Goal: Task Accomplishment & Management: Use online tool/utility

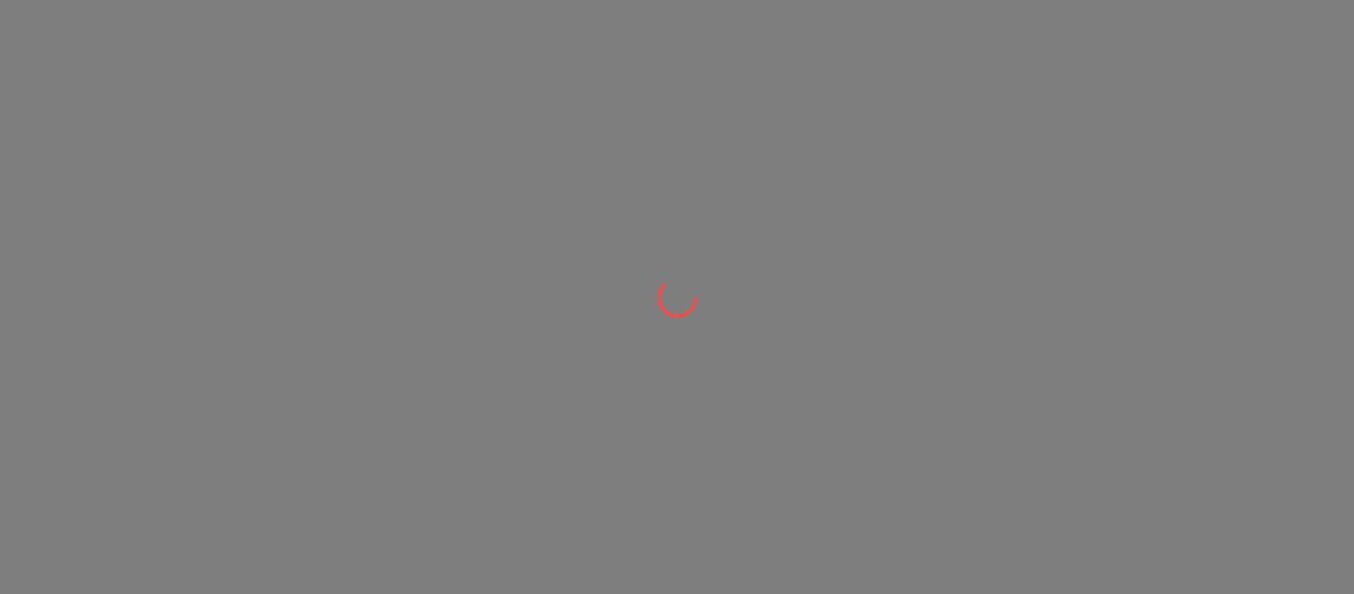
click at [12, 24] on div at bounding box center [677, 297] width 1354 height 594
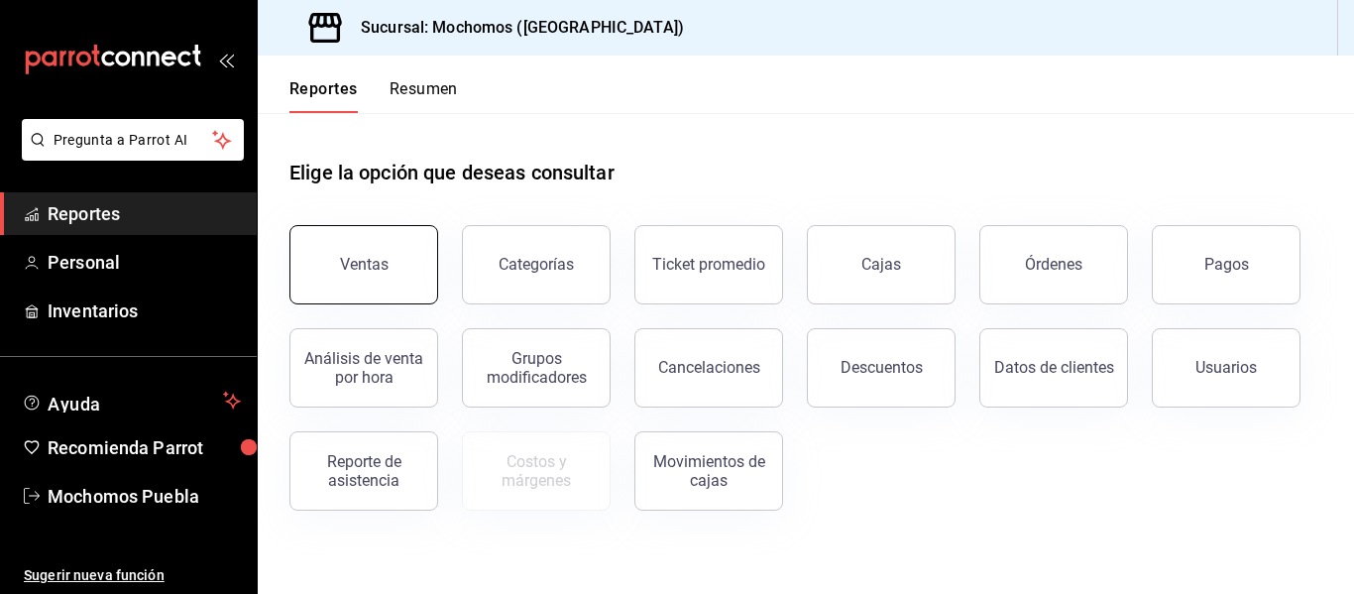
click at [314, 257] on button "Ventas" at bounding box center [363, 264] width 149 height 79
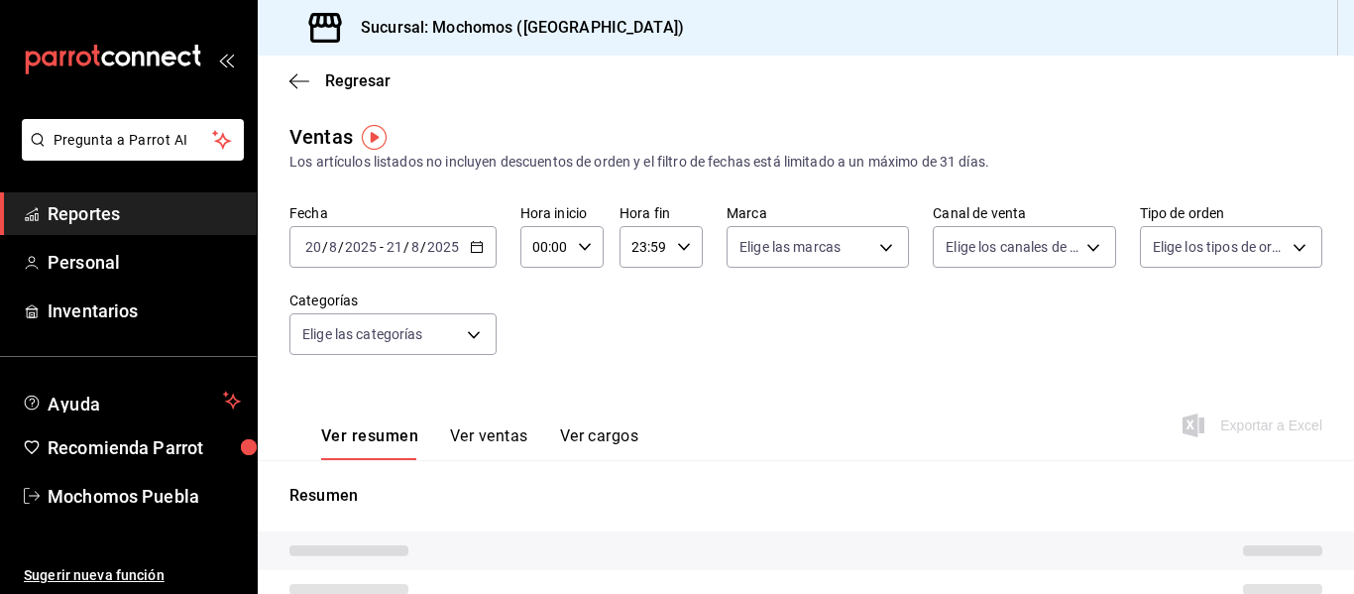
type input "04:00"
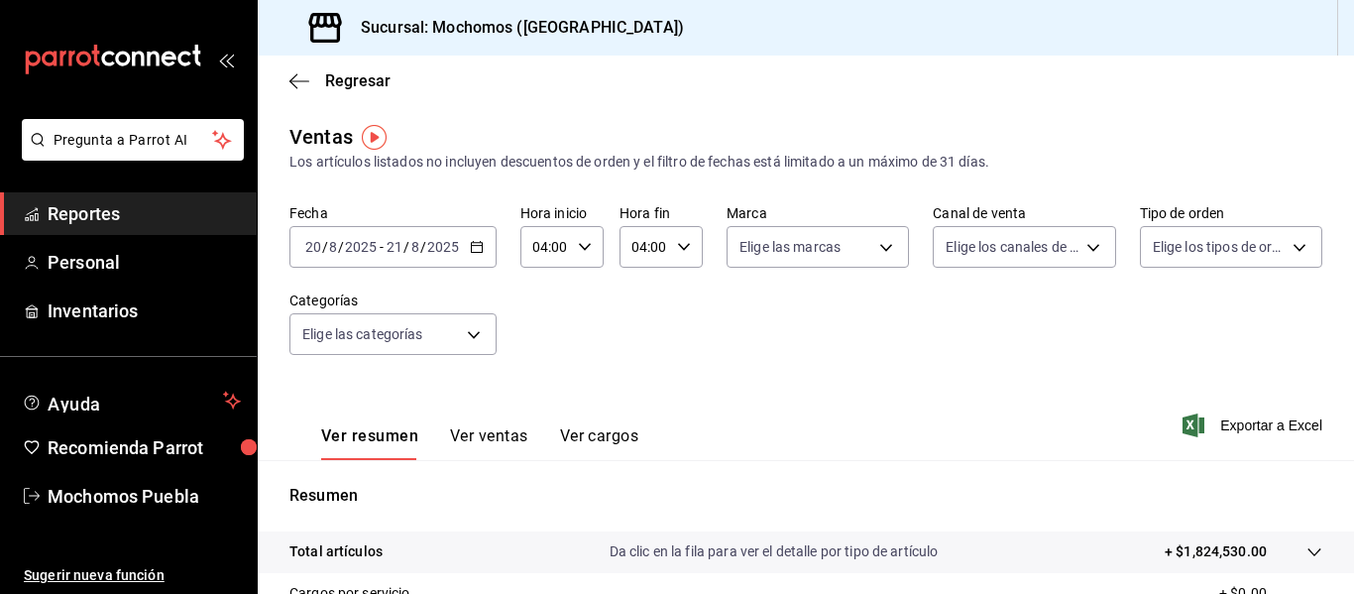
click at [474, 241] on icon "button" at bounding box center [477, 247] width 14 height 14
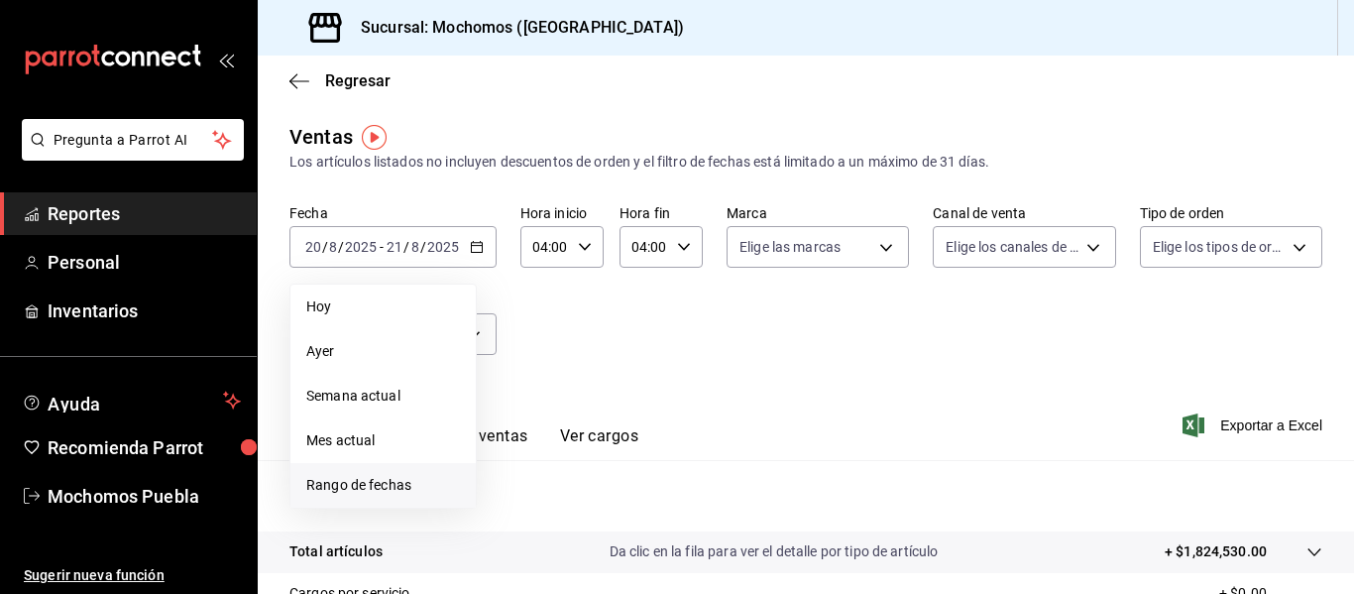
click at [366, 491] on span "Rango de fechas" at bounding box center [383, 485] width 154 height 21
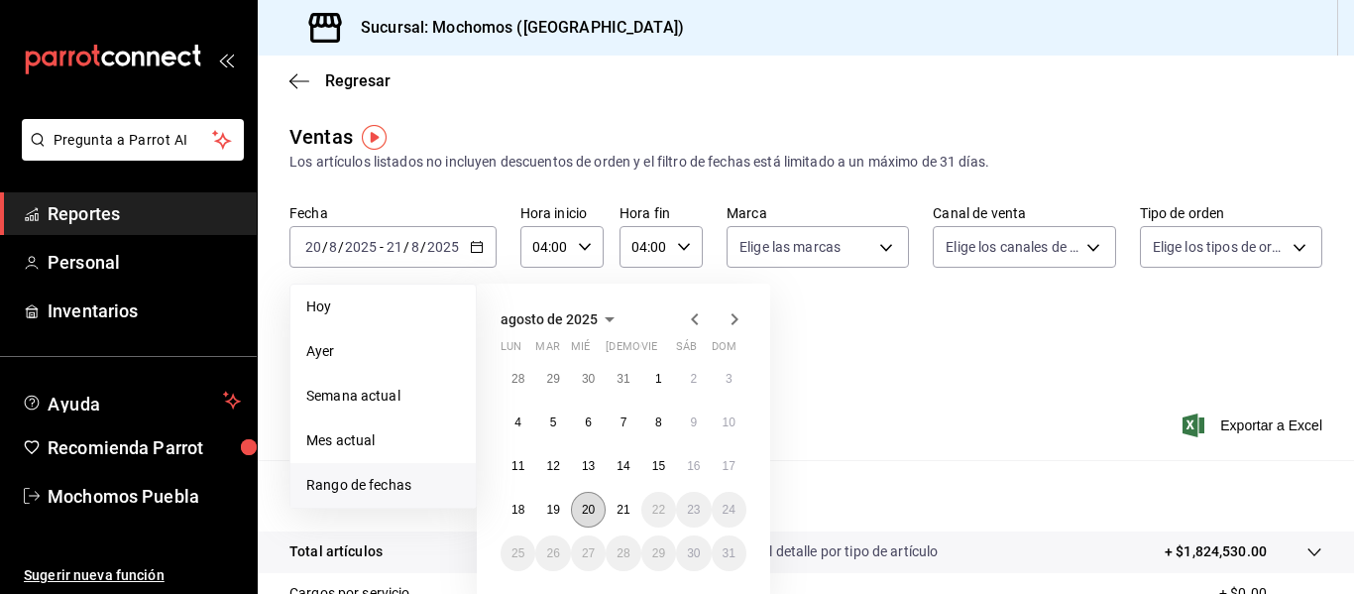
click at [595, 517] on button "20" at bounding box center [588, 510] width 35 height 36
click at [634, 502] on button "21" at bounding box center [623, 510] width 35 height 36
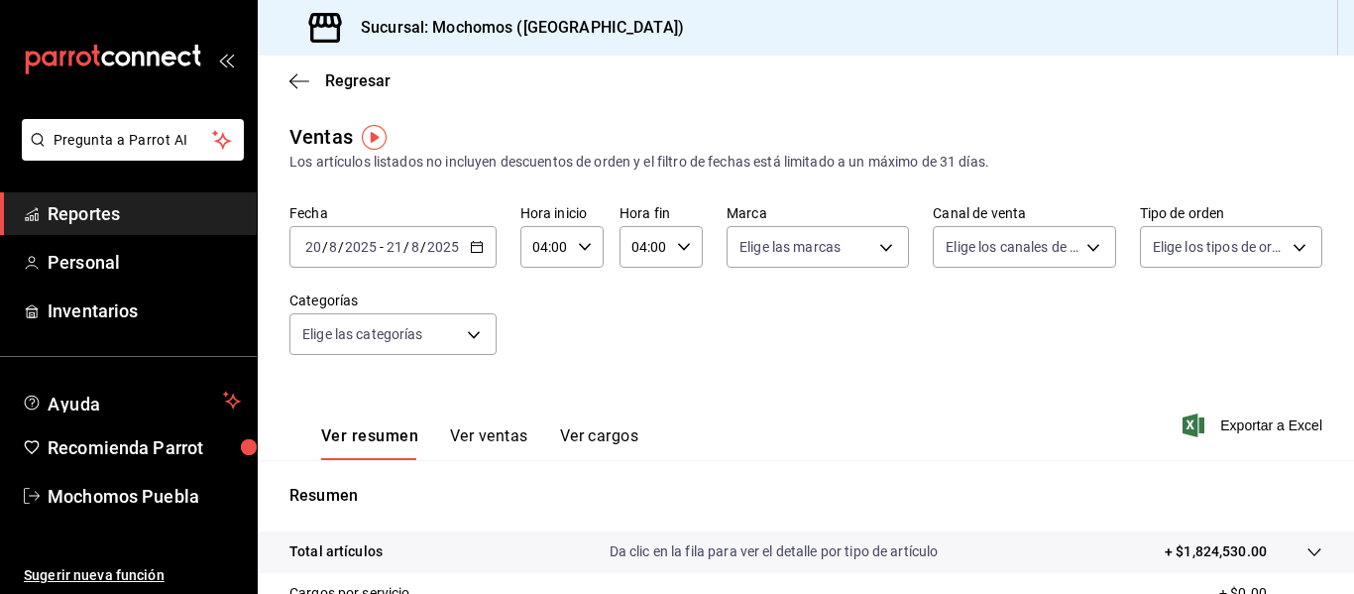
click at [681, 257] on div "04:00 Hora fin" at bounding box center [661, 247] width 83 height 42
click at [646, 284] on button "04" at bounding box center [637, 298] width 33 height 40
click at [647, 235] on div at bounding box center [677, 297] width 1354 height 594
click at [654, 257] on input "04:00" at bounding box center [645, 247] width 50 height 40
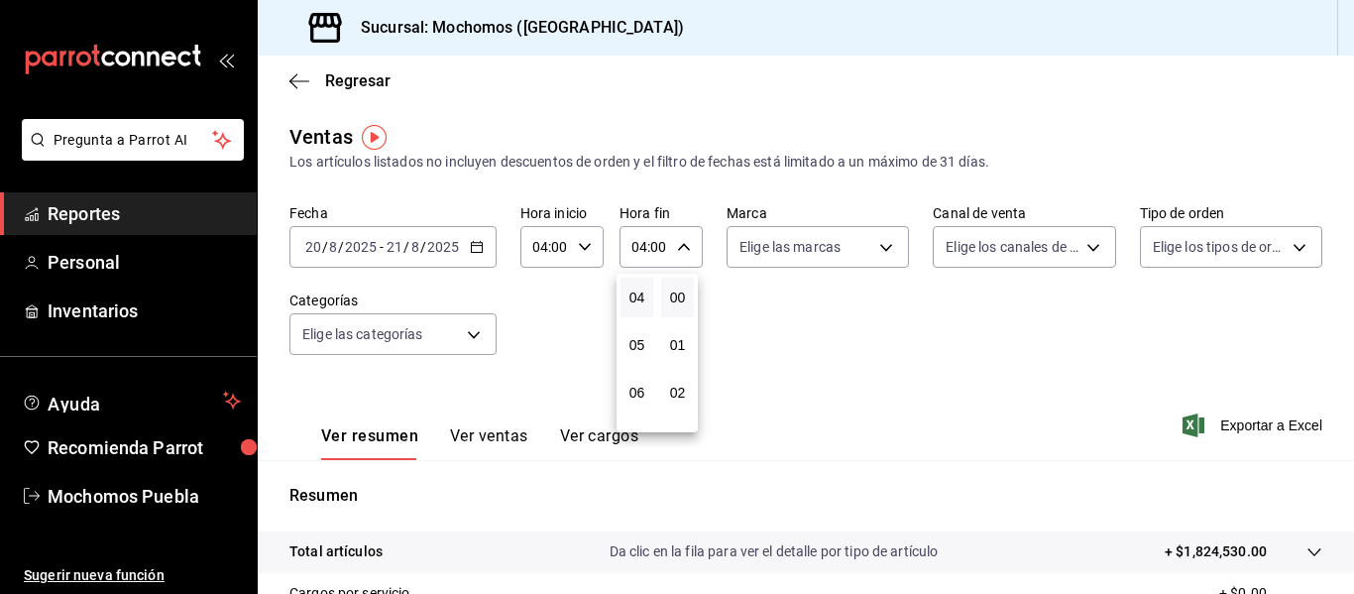
click at [675, 241] on div at bounding box center [677, 297] width 1354 height 594
click at [685, 252] on icon "button" at bounding box center [684, 247] width 14 height 14
click at [651, 260] on div at bounding box center [677, 297] width 1354 height 594
click at [649, 256] on input "04:00" at bounding box center [645, 247] width 50 height 40
click at [635, 293] on span "04" at bounding box center [637, 297] width 9 height 16
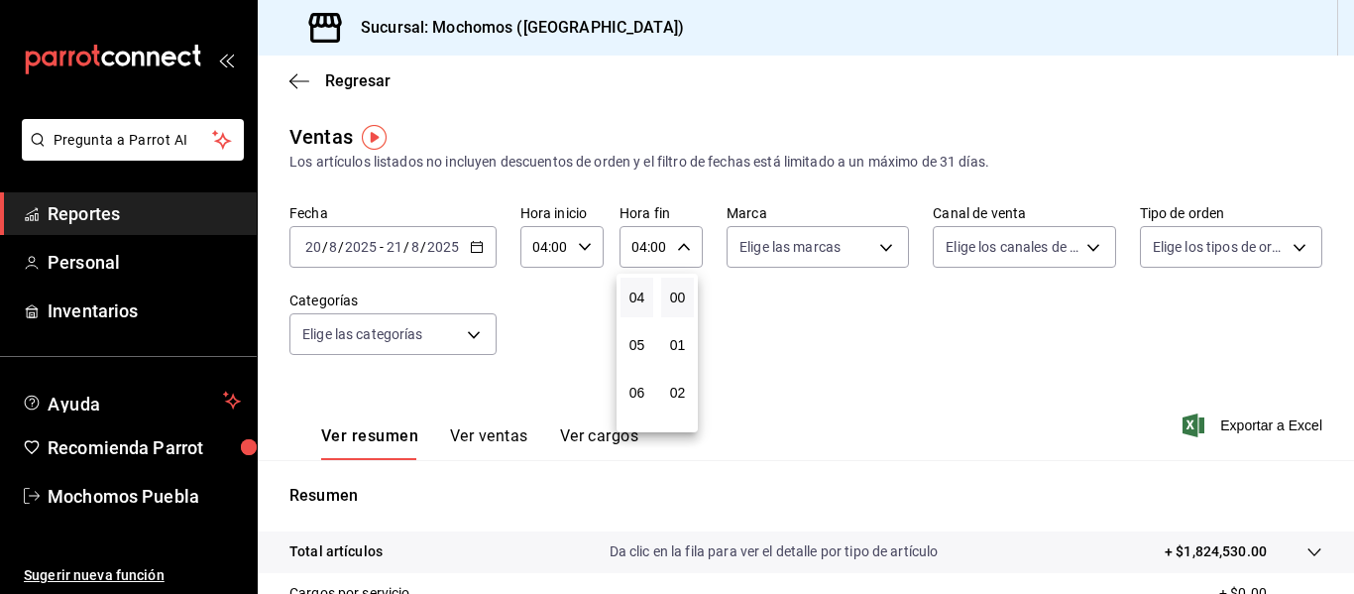
click at [679, 255] on div at bounding box center [677, 297] width 1354 height 594
click at [639, 249] on input "04:00" at bounding box center [645, 247] width 50 height 40
click at [633, 292] on span "04" at bounding box center [637, 297] width 9 height 16
click at [677, 243] on div at bounding box center [677, 297] width 1354 height 594
click at [677, 243] on icon "button" at bounding box center [684, 247] width 14 height 14
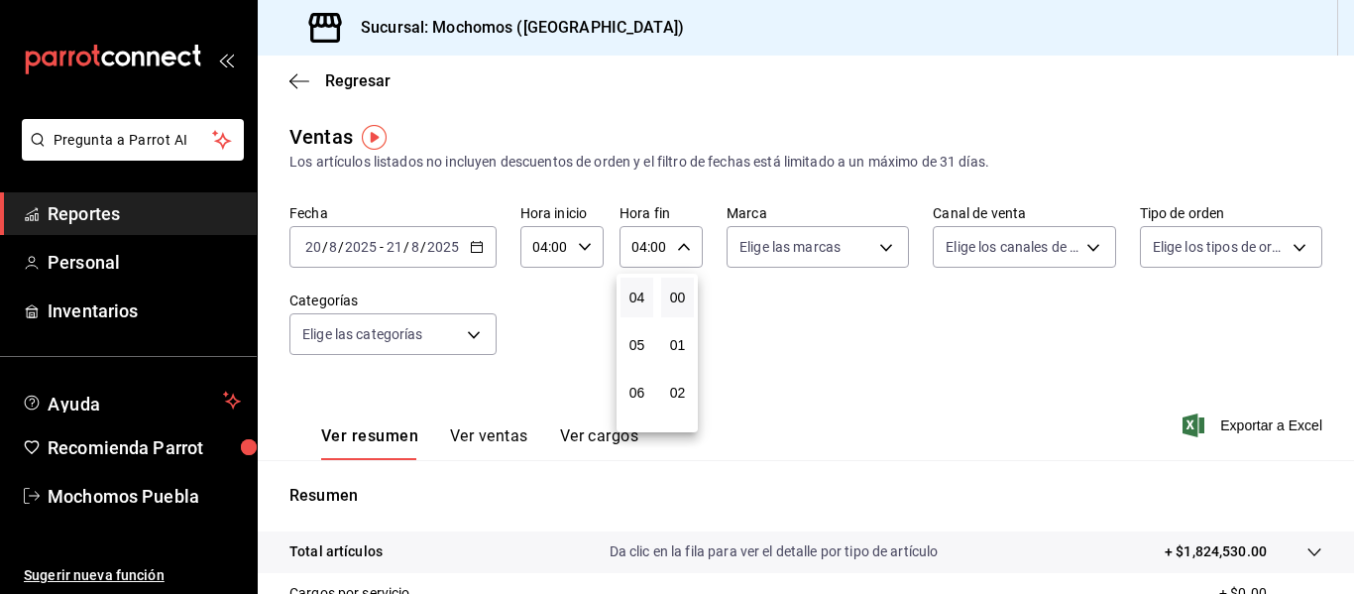
click at [688, 246] on div at bounding box center [677, 297] width 1354 height 594
click at [685, 247] on icon "button" at bounding box center [684, 247] width 14 height 14
click at [625, 269] on div at bounding box center [677, 297] width 1354 height 594
click at [633, 263] on input "04:00" at bounding box center [645, 247] width 50 height 40
click at [645, 249] on div at bounding box center [677, 297] width 1354 height 594
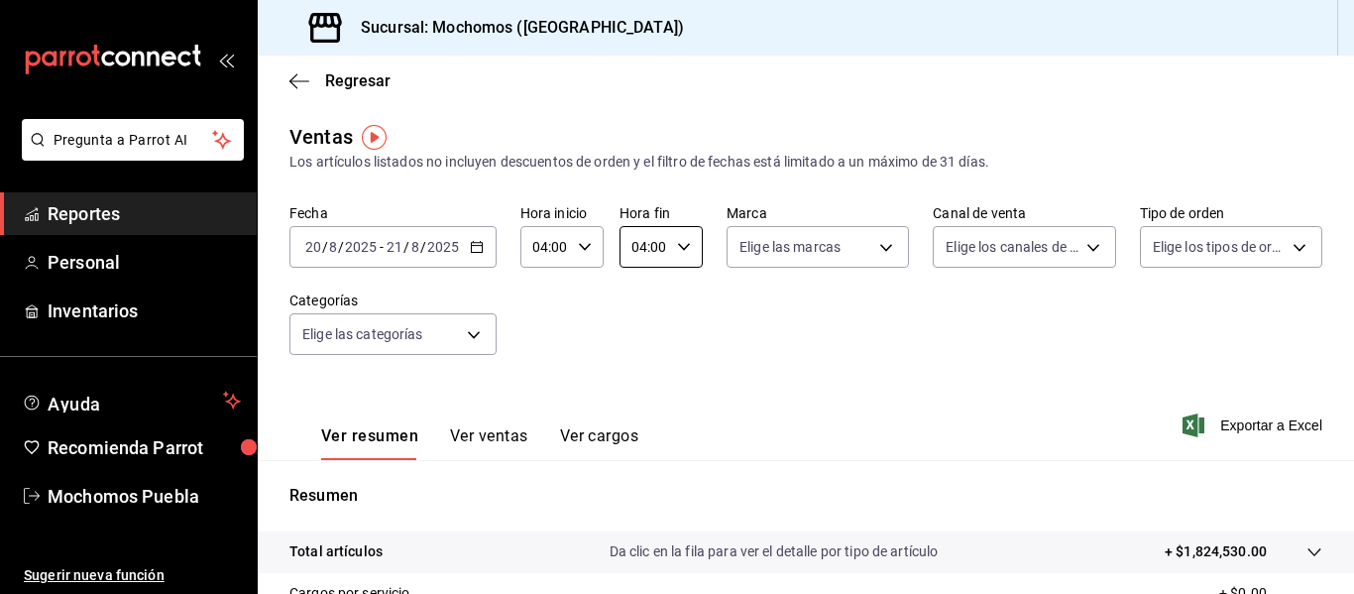
click at [645, 249] on input "04:00" at bounding box center [645, 247] width 50 height 40
click at [645, 249] on div at bounding box center [677, 297] width 1354 height 594
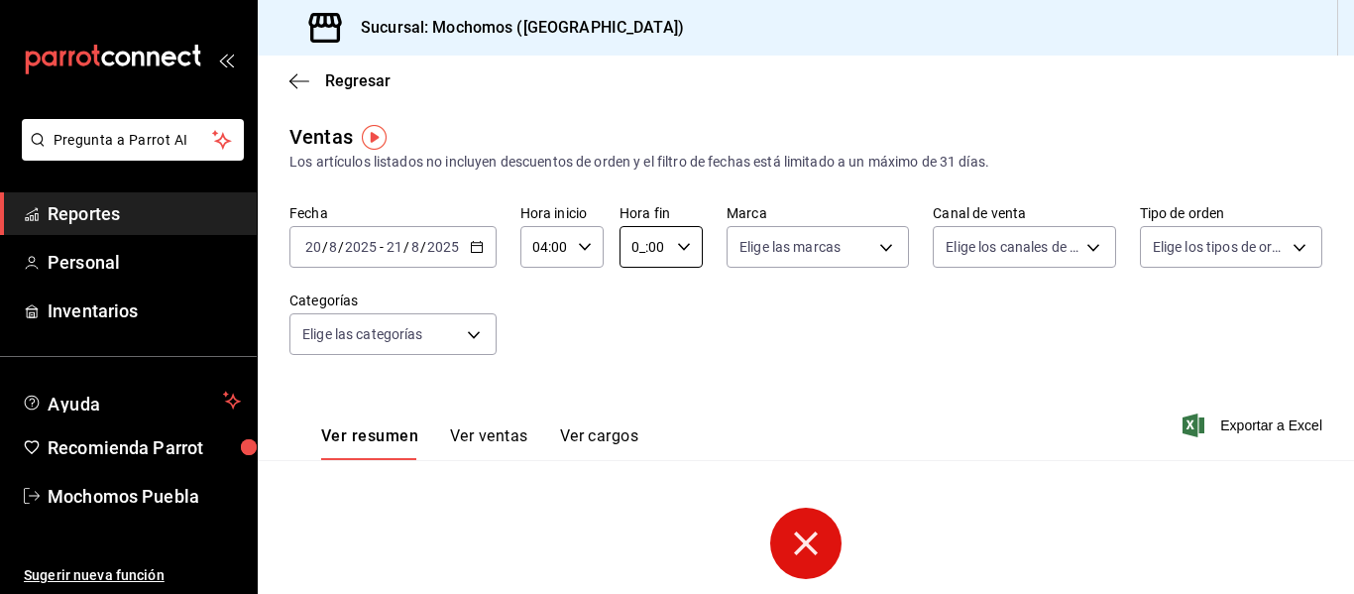
click at [645, 249] on input "0_:00" at bounding box center [645, 247] width 50 height 40
click at [640, 247] on div at bounding box center [677, 297] width 1354 height 594
click at [640, 247] on input "0_:00" at bounding box center [645, 247] width 50 height 40
click at [638, 253] on div at bounding box center [677, 297] width 1354 height 594
click at [633, 253] on input "0_:00" at bounding box center [645, 247] width 50 height 40
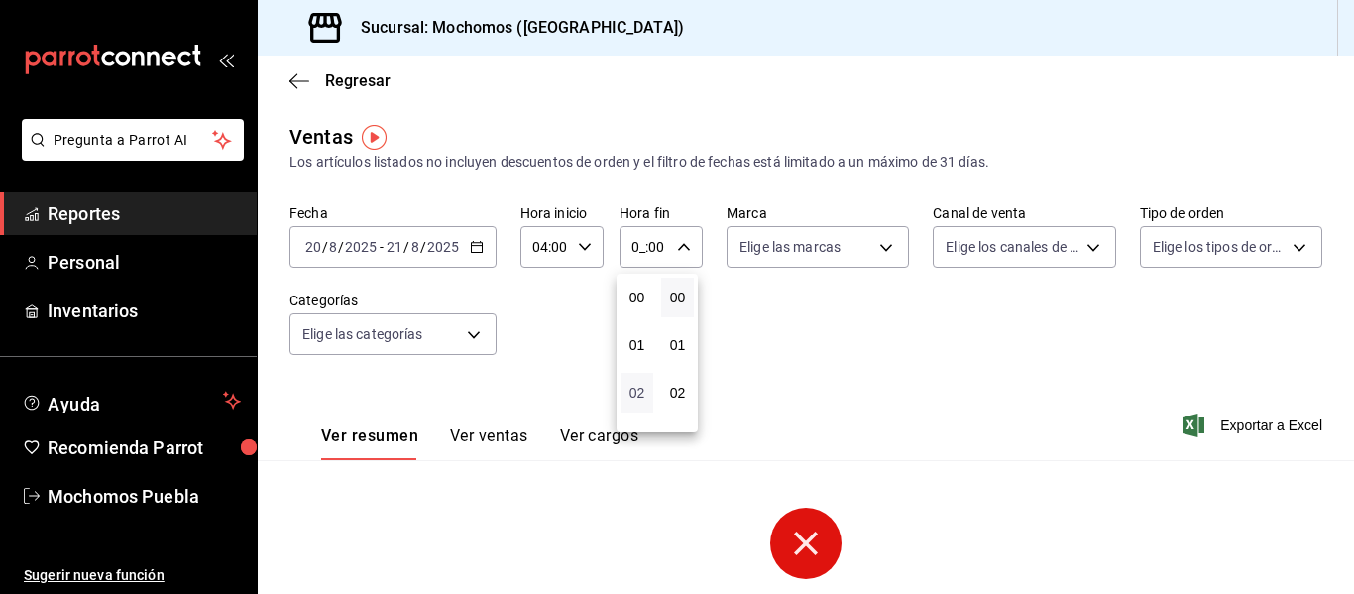
click at [641, 396] on span "02" at bounding box center [637, 393] width 9 height 16
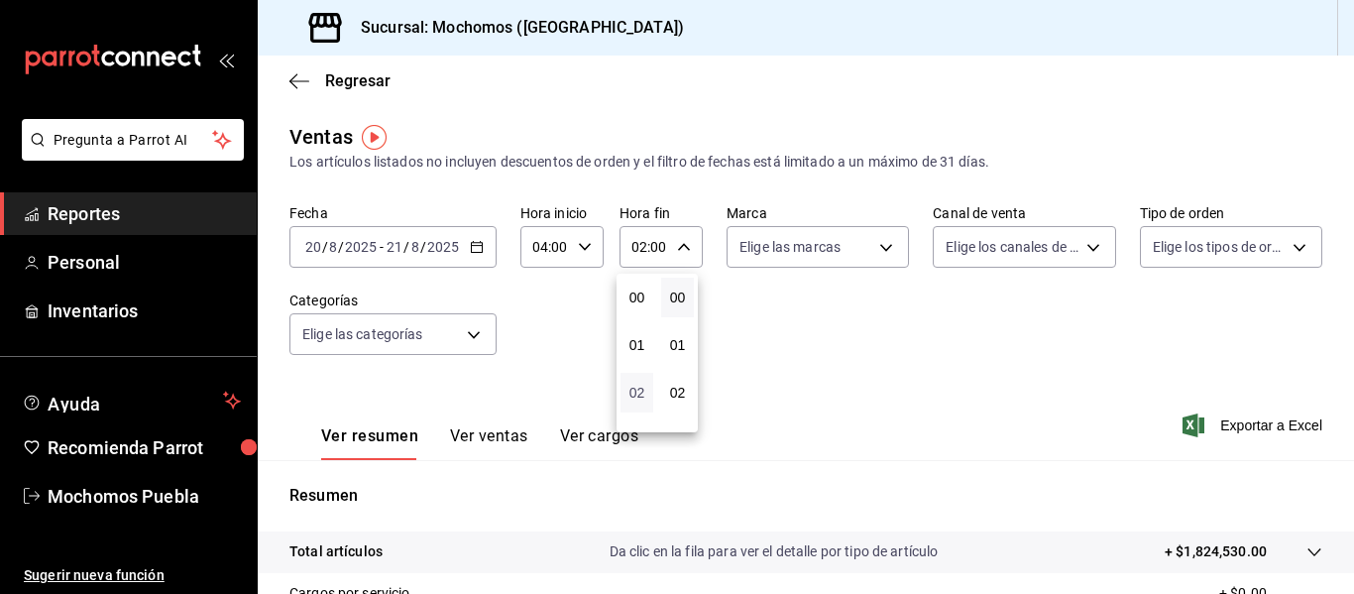
click at [640, 388] on span "02" at bounding box center [637, 393] width 9 height 16
click at [647, 391] on button "02" at bounding box center [637, 393] width 33 height 40
click at [641, 391] on span "02" at bounding box center [637, 393] width 9 height 16
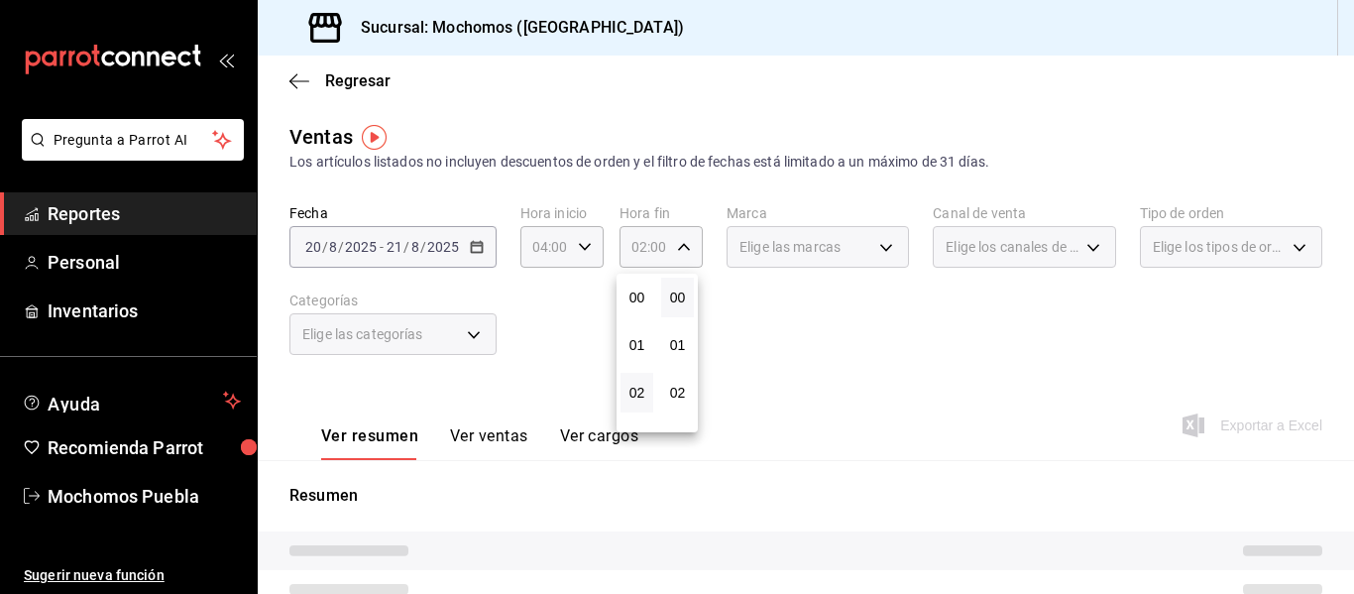
click at [758, 381] on div at bounding box center [677, 297] width 1354 height 594
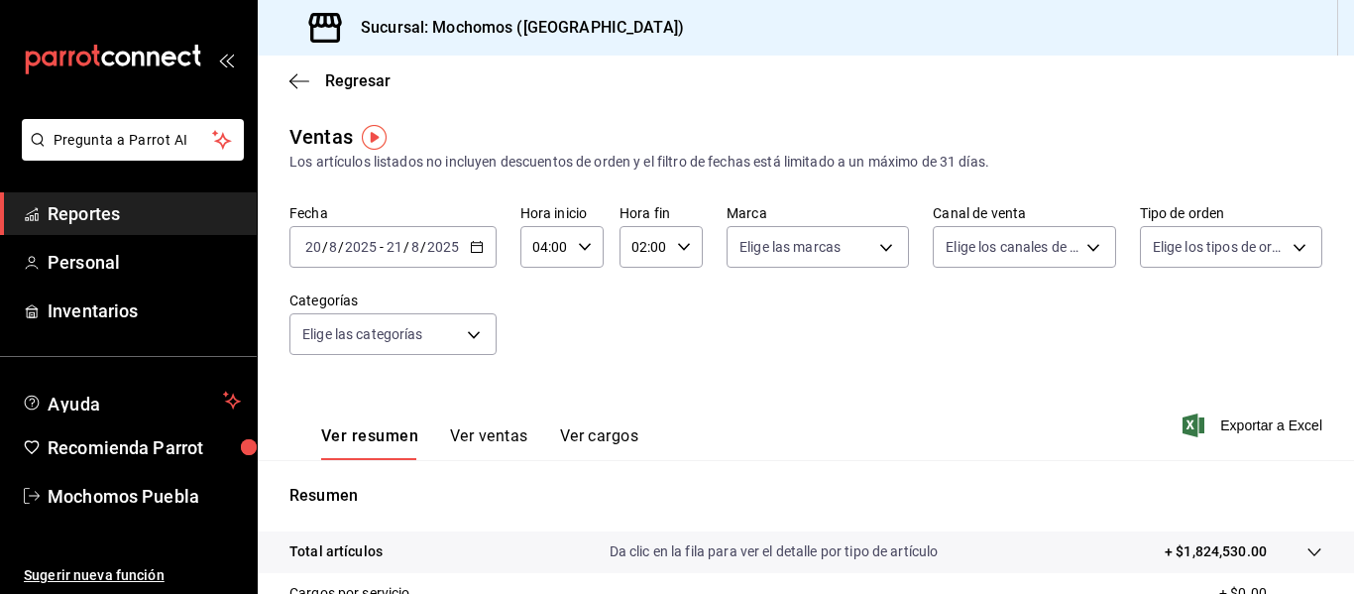
click at [679, 253] on icon "button" at bounding box center [684, 247] width 14 height 14
click at [633, 396] on span "04" at bounding box center [637, 393] width 9 height 16
click at [638, 384] on button "04" at bounding box center [637, 393] width 33 height 40
click at [758, 409] on div at bounding box center [677, 297] width 1354 height 594
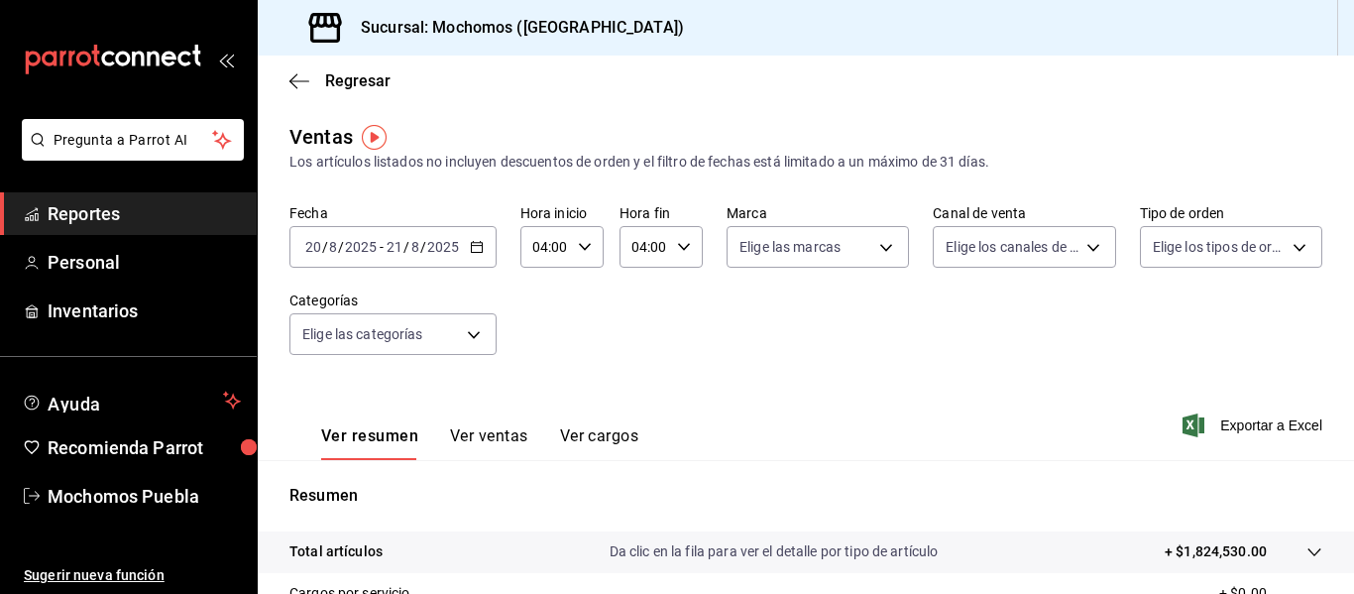
click at [908, 342] on div "Fecha [DATE] [DATE] - [DATE] [DATE] Hora inicio 04:00 Hora inicio Hora fin 04:0…" at bounding box center [805, 291] width 1033 height 174
click at [677, 250] on icon "button" at bounding box center [684, 247] width 14 height 14
click at [640, 349] on span "05" at bounding box center [637, 345] width 9 height 16
type input "05:00"
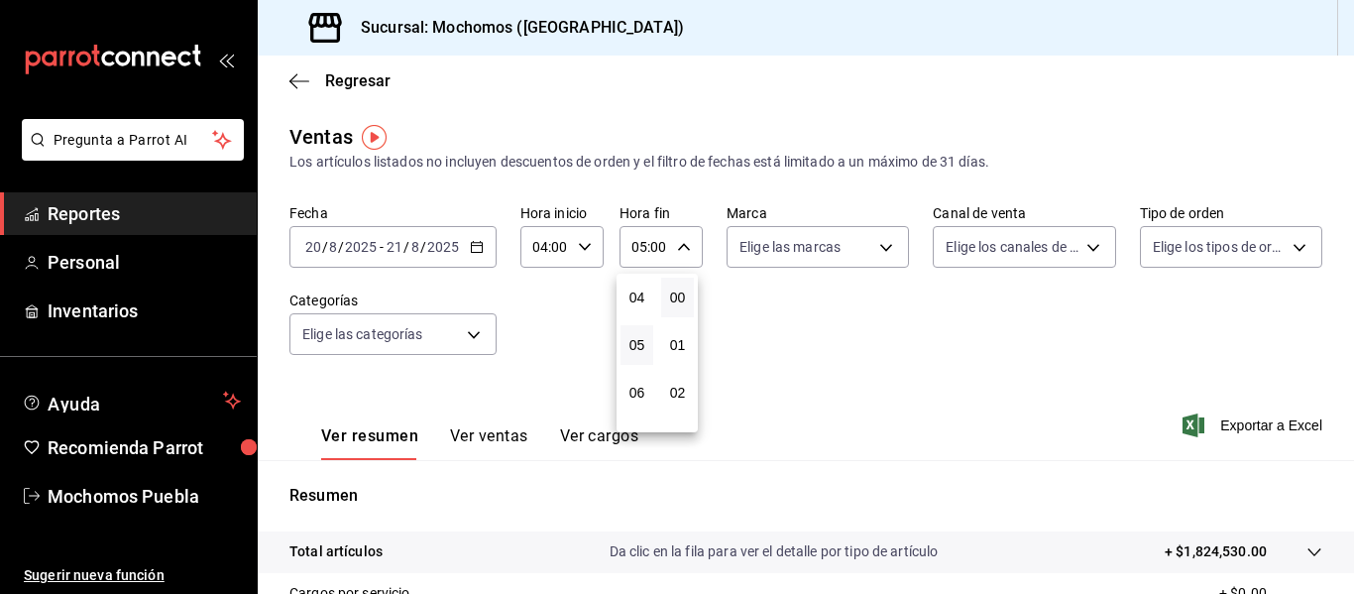
click at [790, 365] on div at bounding box center [677, 297] width 1354 height 594
drag, startPoint x: 1220, startPoint y: 422, endPoint x: 787, endPoint y: 434, distance: 433.4
click at [787, 434] on div "Ver resumen Ver ventas Ver cargos Exportar a Excel" at bounding box center [806, 419] width 1096 height 81
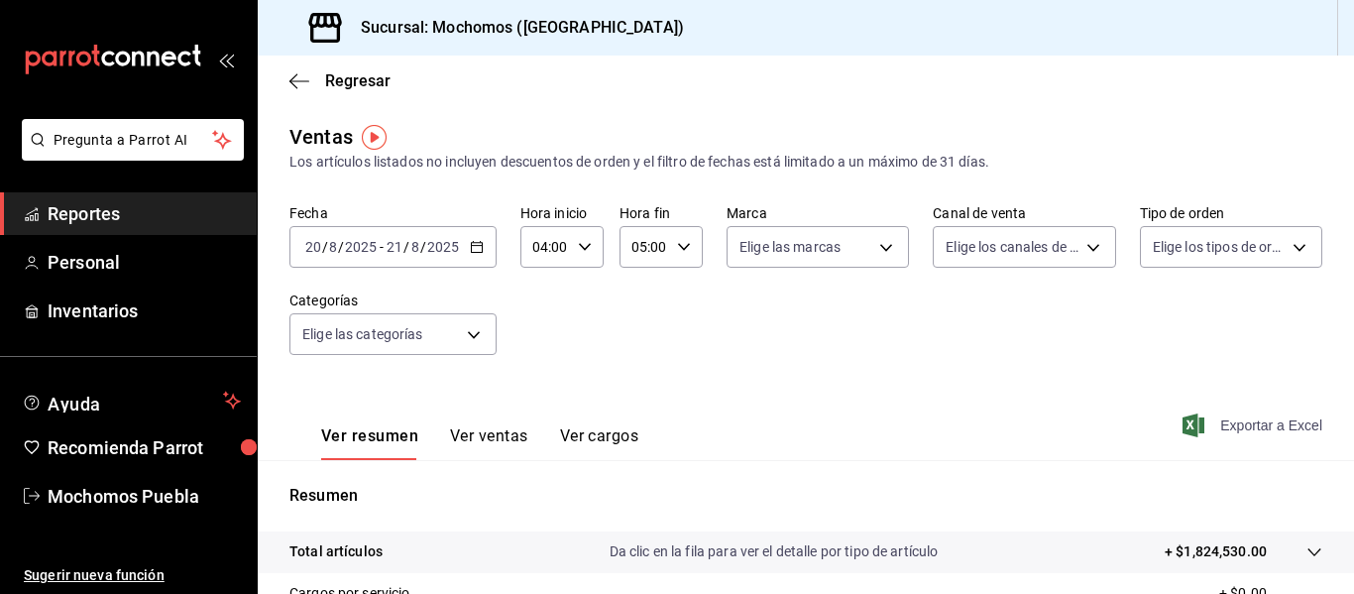
click at [1210, 421] on span "Exportar a Excel" at bounding box center [1255, 425] width 136 height 24
click at [102, 194] on link "Reportes" at bounding box center [128, 213] width 257 height 43
click at [101, 194] on link "Reportes" at bounding box center [128, 213] width 257 height 43
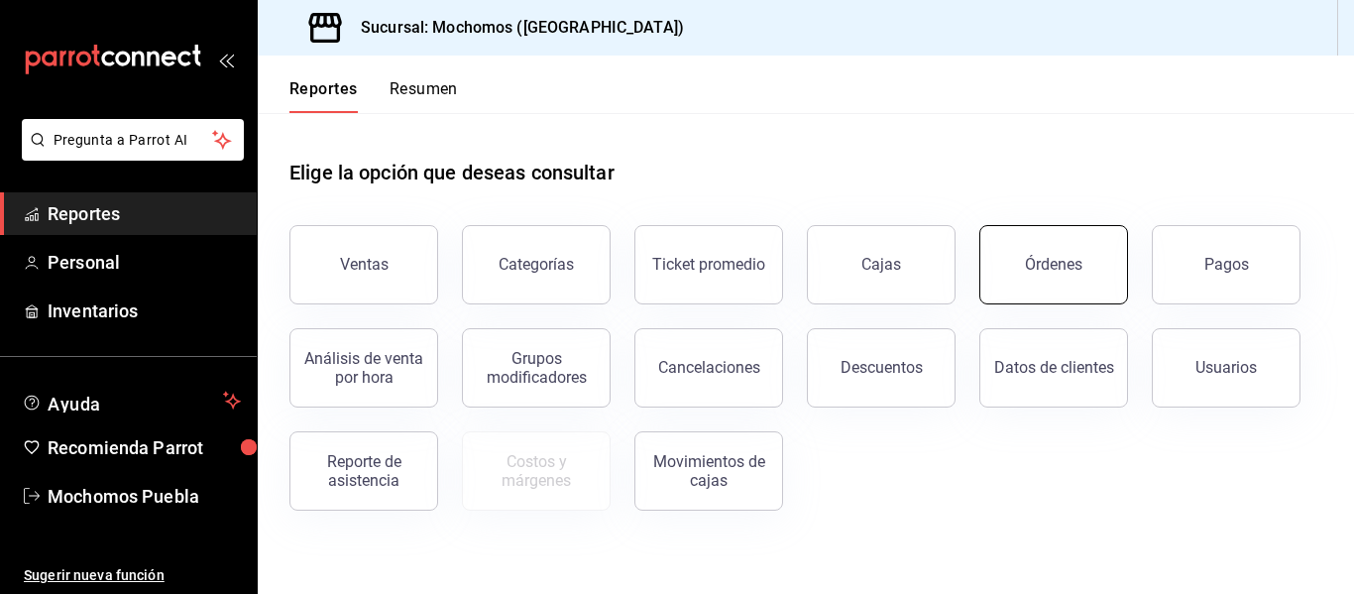
click at [1033, 272] on div "Órdenes" at bounding box center [1054, 264] width 58 height 19
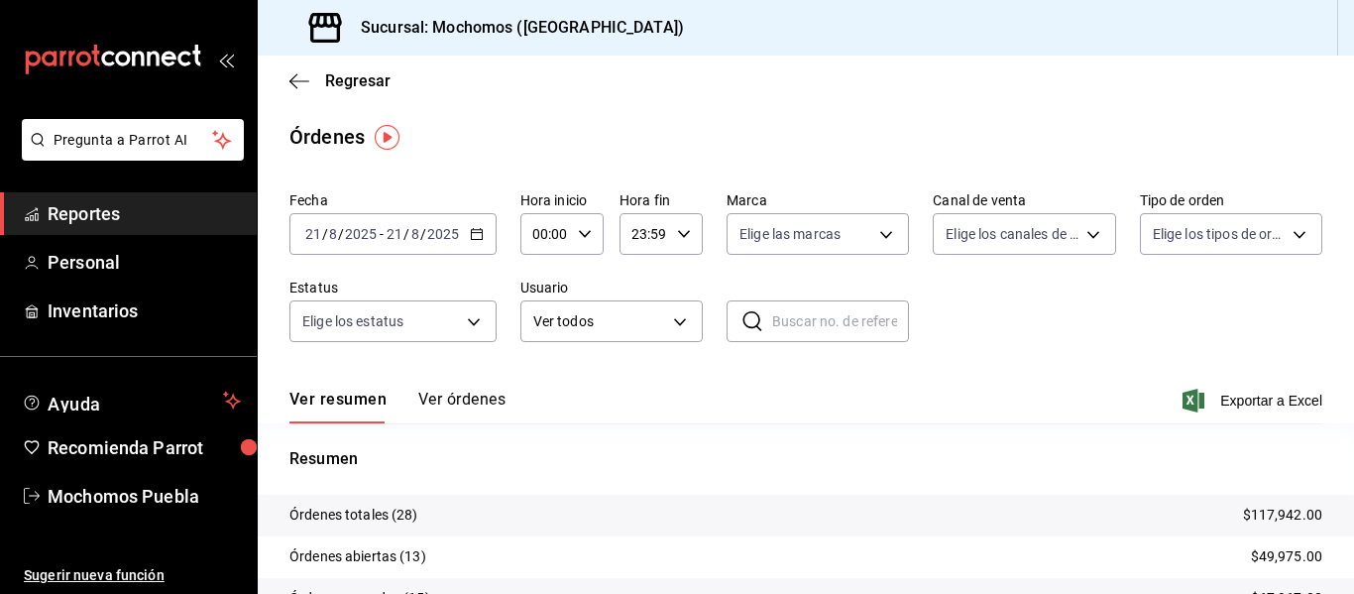
click at [480, 228] on \(Stroke\) "button" at bounding box center [480, 228] width 1 height 1
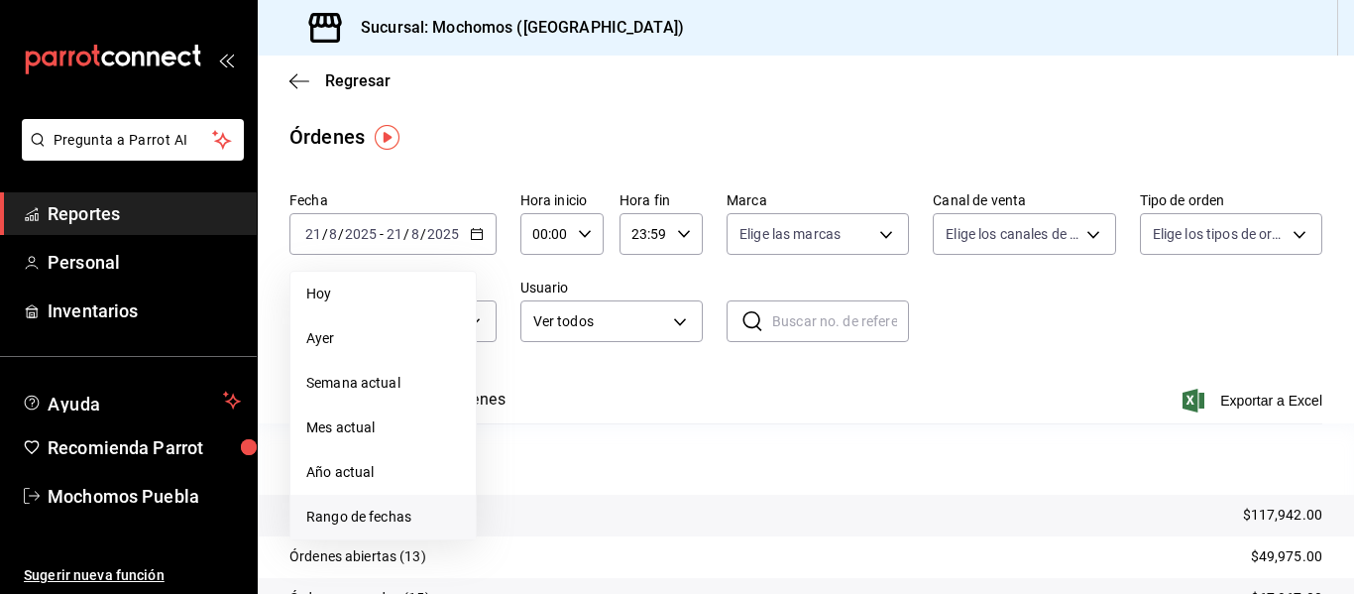
click at [381, 516] on span "Rango de fechas" at bounding box center [383, 517] width 154 height 21
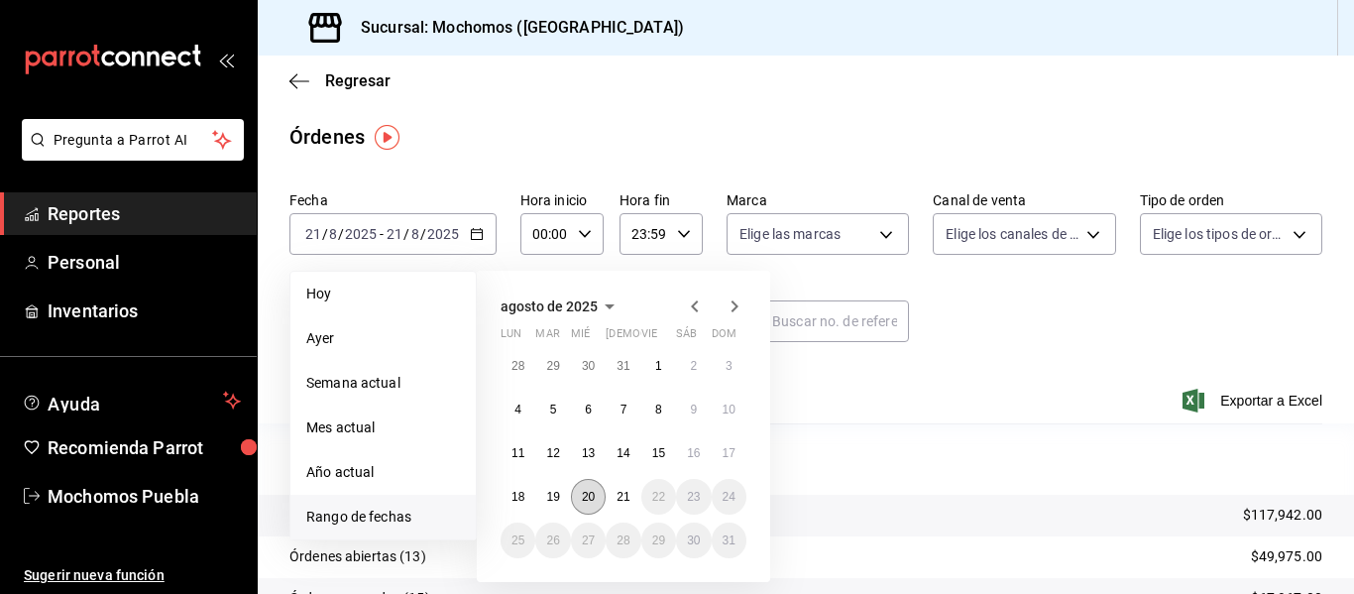
click at [590, 493] on abbr "20" at bounding box center [588, 497] width 13 height 14
click at [624, 493] on abbr "21" at bounding box center [623, 497] width 13 height 14
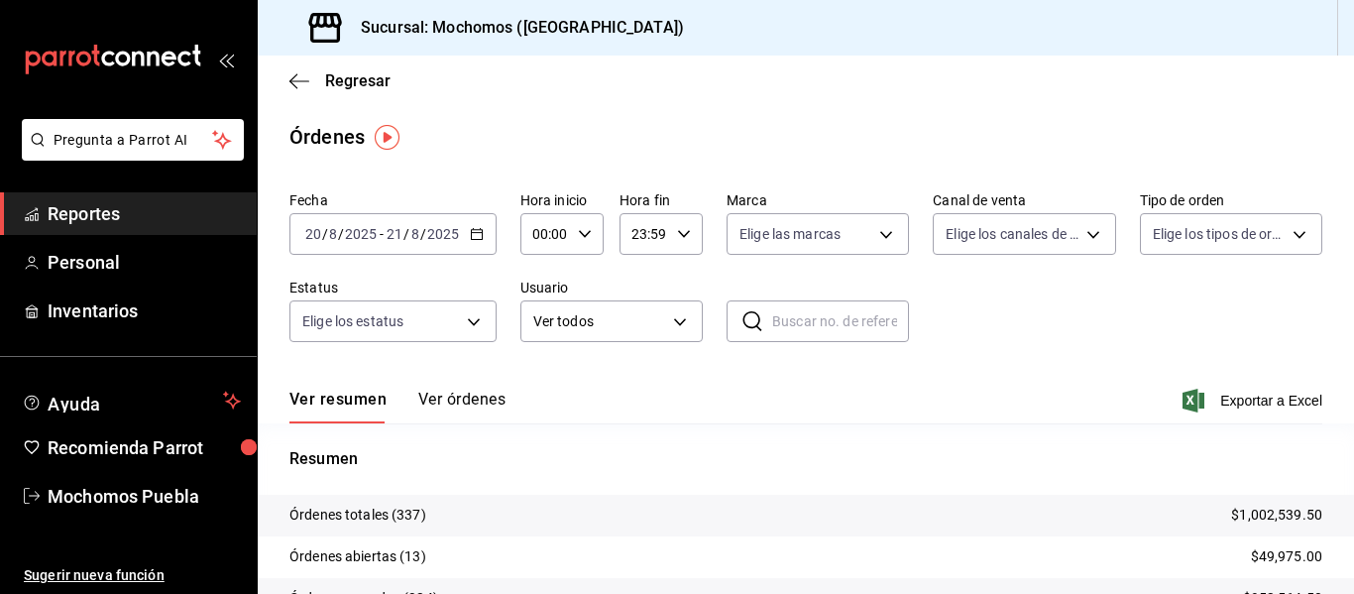
click at [691, 245] on div "23:59 Hora fin" at bounding box center [661, 234] width 83 height 42
click at [741, 386] on div at bounding box center [677, 297] width 1354 height 594
click at [469, 402] on button "Ver órdenes" at bounding box center [461, 407] width 87 height 34
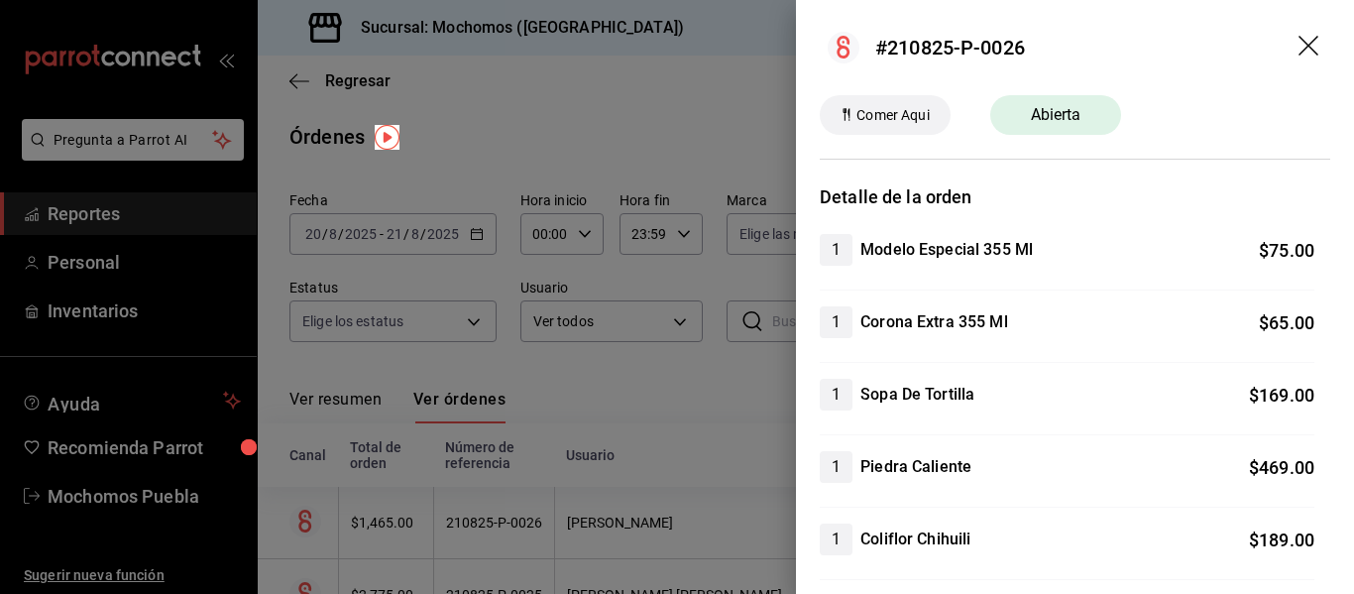
click at [702, 368] on div at bounding box center [677, 297] width 1354 height 594
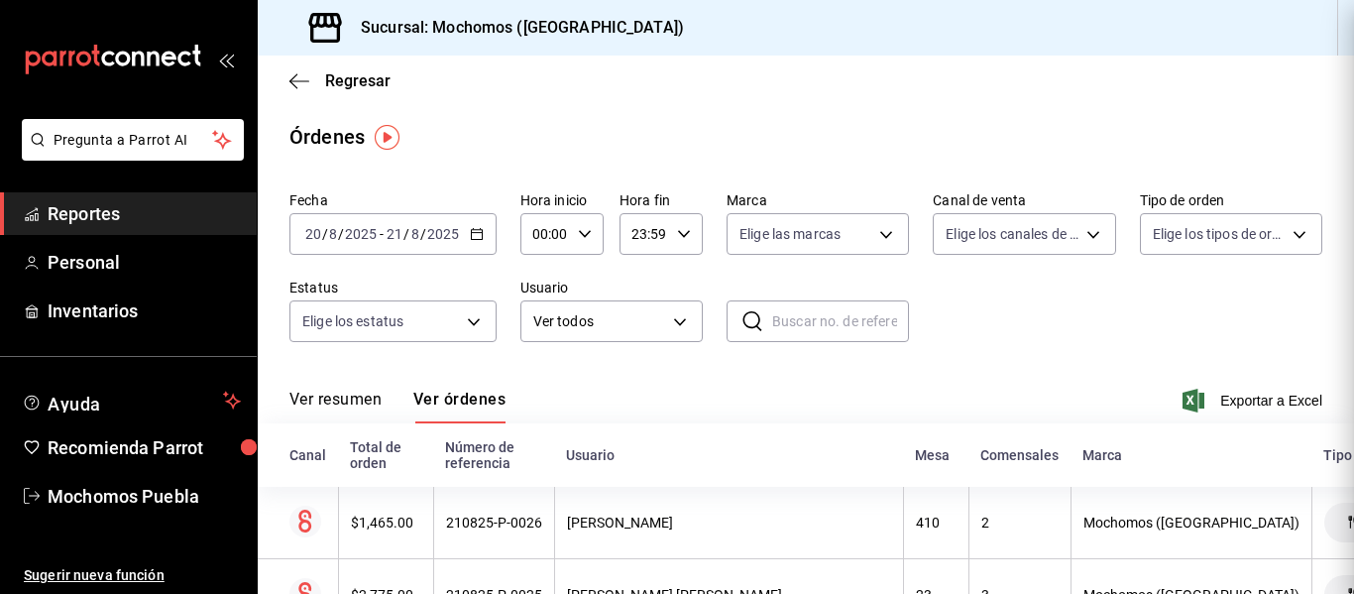
click at [702, 368] on div at bounding box center [677, 297] width 1354 height 594
click at [678, 233] on \(Stroke\) "button" at bounding box center [684, 233] width 12 height 7
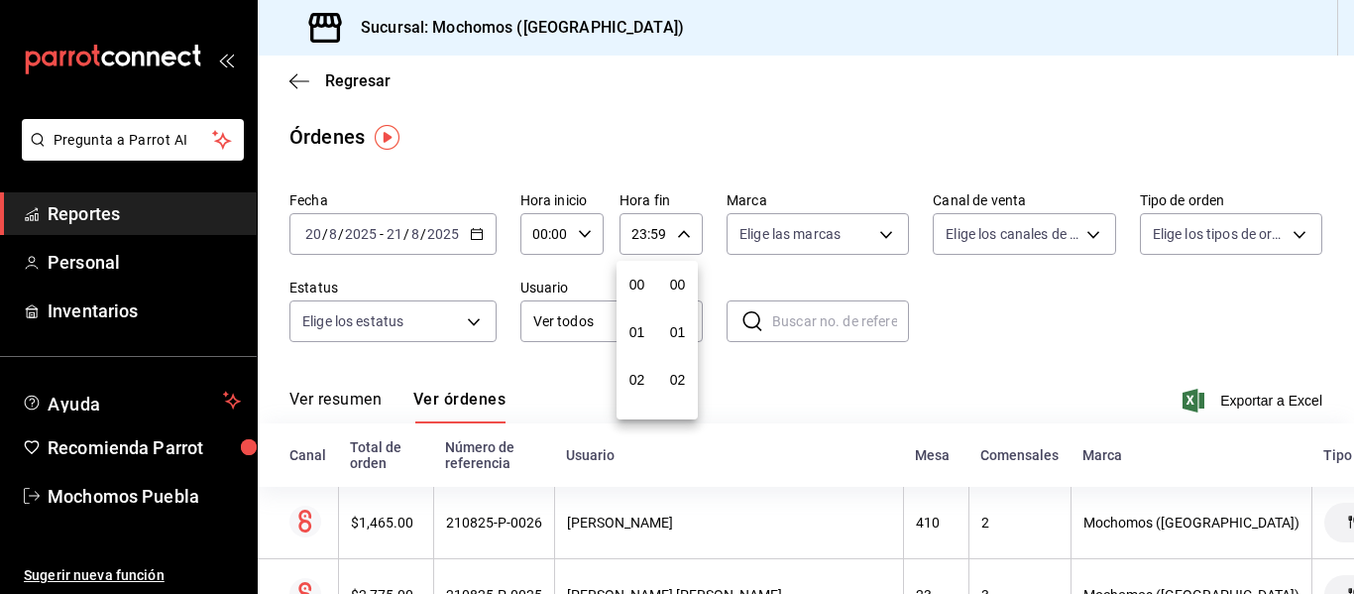
scroll to position [2697, 0]
click at [581, 232] on div at bounding box center [677, 297] width 1354 height 594
click at [581, 234] on icon "button" at bounding box center [585, 234] width 14 height 14
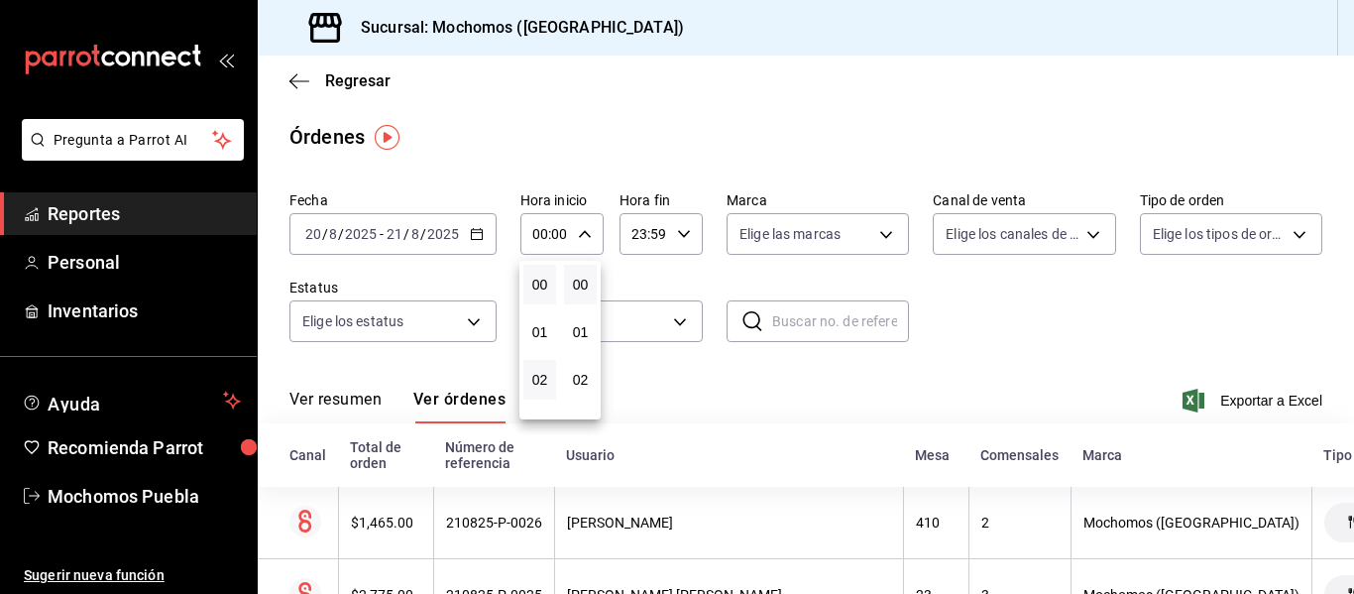
click at [540, 371] on button "02" at bounding box center [539, 380] width 33 height 40
click at [553, 386] on button "02" at bounding box center [539, 380] width 33 height 40
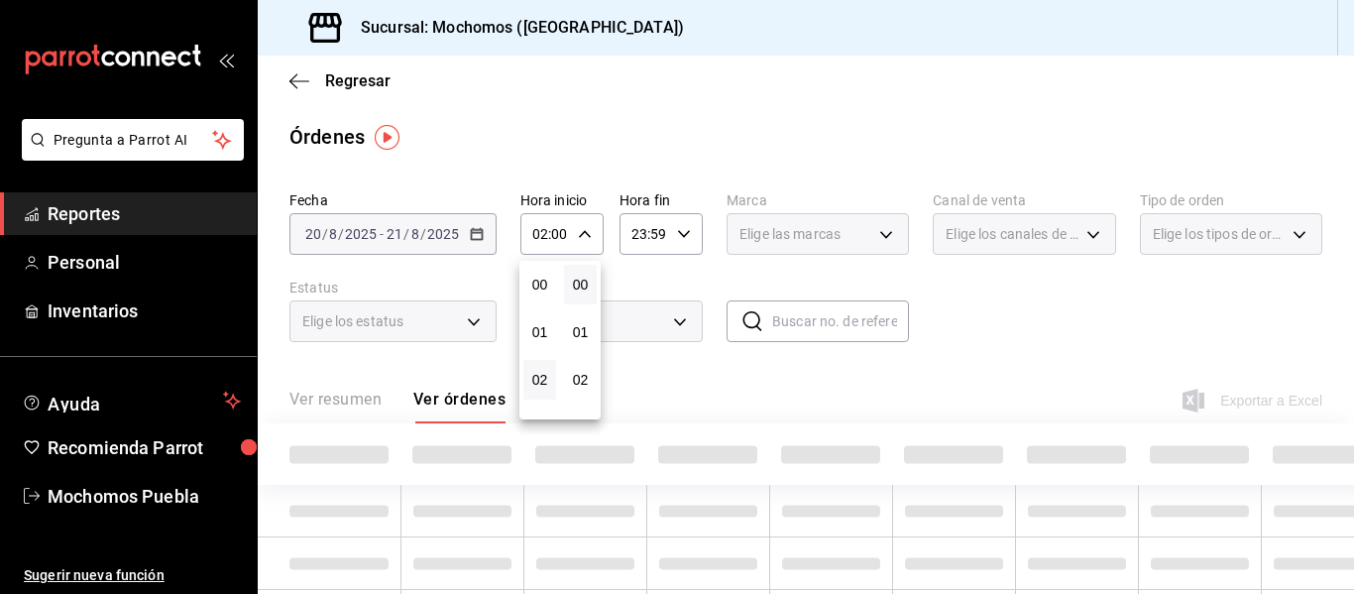
click at [687, 411] on div at bounding box center [677, 297] width 1354 height 594
click at [592, 247] on div "02:00 Hora inicio" at bounding box center [561, 234] width 83 height 42
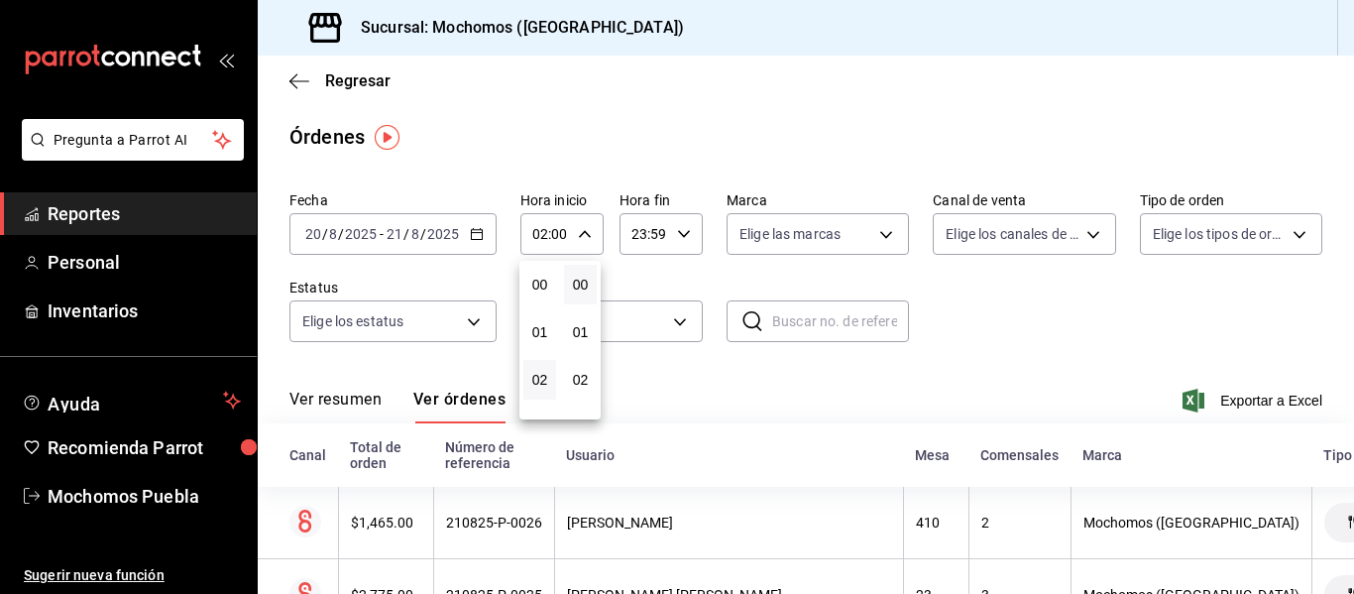
scroll to position [95, 0]
click at [537, 386] on span "04" at bounding box center [539, 380] width 9 height 16
type input "04:00"
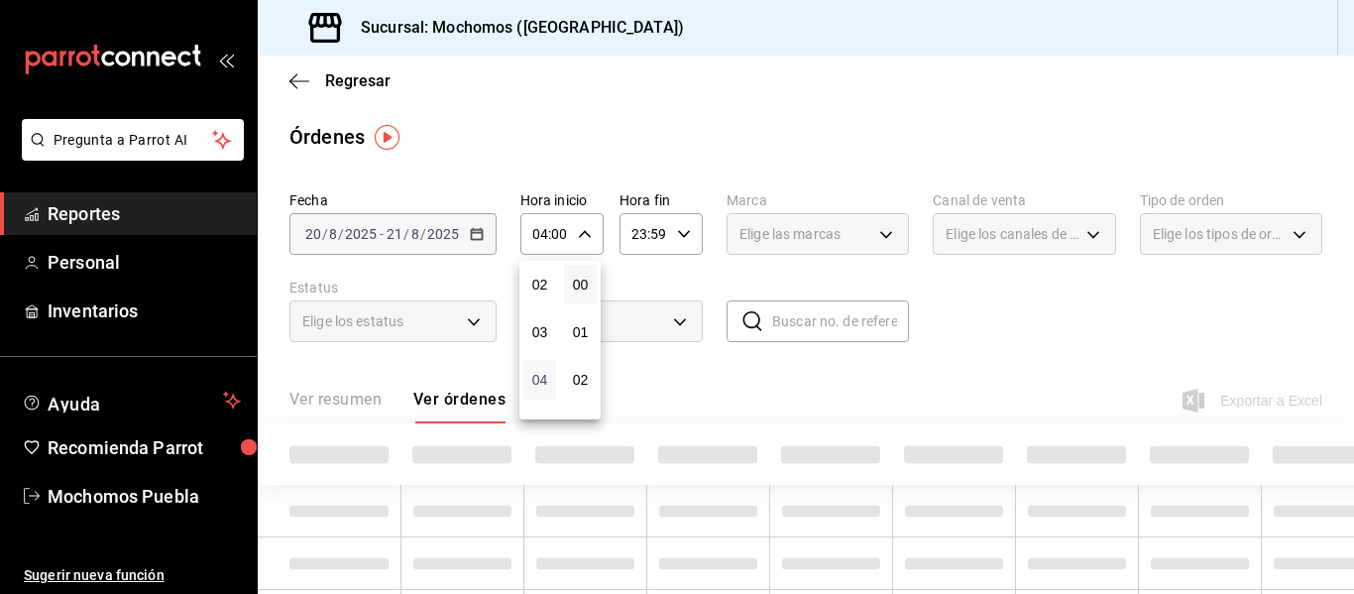
click at [537, 386] on span "04" at bounding box center [539, 380] width 9 height 16
click at [620, 367] on div at bounding box center [677, 297] width 1354 height 594
click at [656, 240] on input "23:59" at bounding box center [645, 234] width 50 height 40
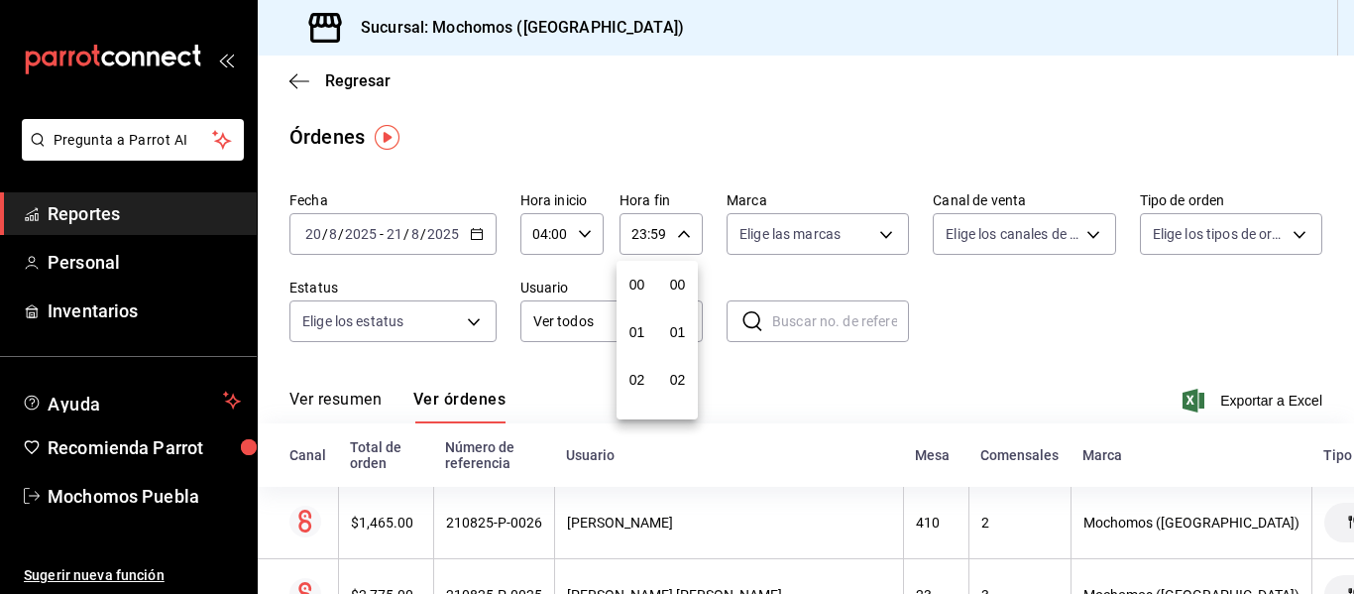
scroll to position [2697, 0]
click at [654, 310] on div "21" at bounding box center [637, 301] width 41 height 48
click at [646, 302] on button "21" at bounding box center [637, 301] width 33 height 40
type input "21:59"
click at [636, 299] on span "21" at bounding box center [637, 300] width 9 height 16
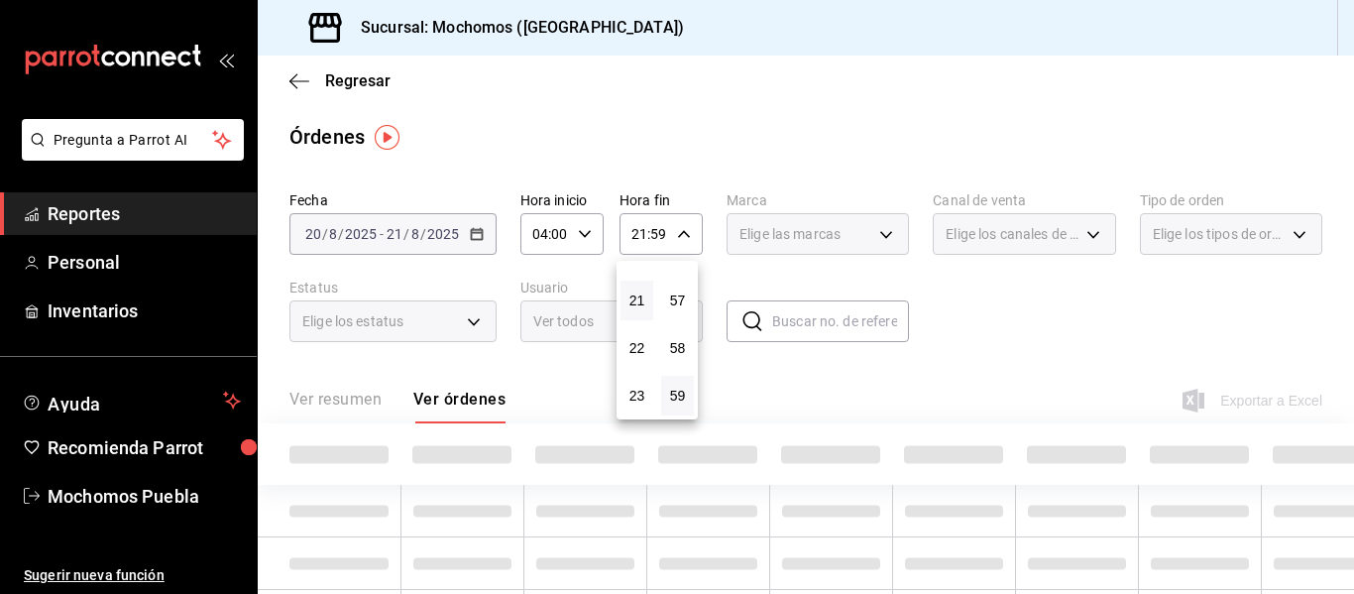
click at [715, 288] on div at bounding box center [677, 297] width 1354 height 594
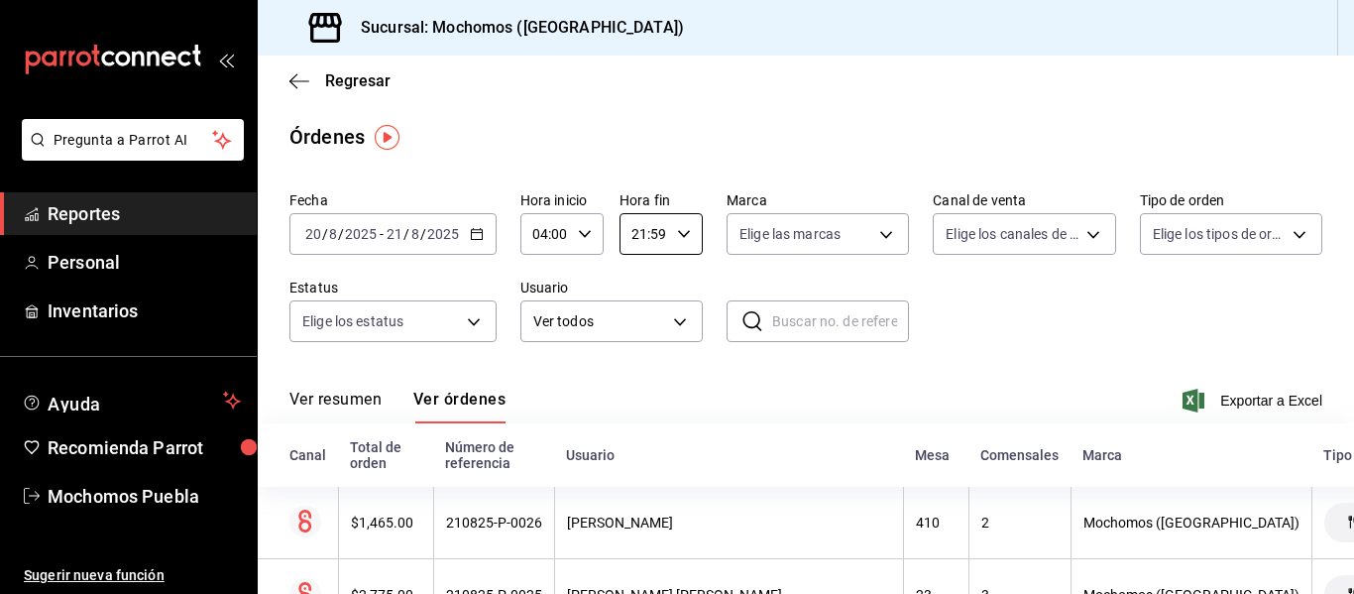
click at [677, 237] on icon "button" at bounding box center [684, 234] width 14 height 14
click at [633, 402] on span "23" at bounding box center [637, 396] width 9 height 16
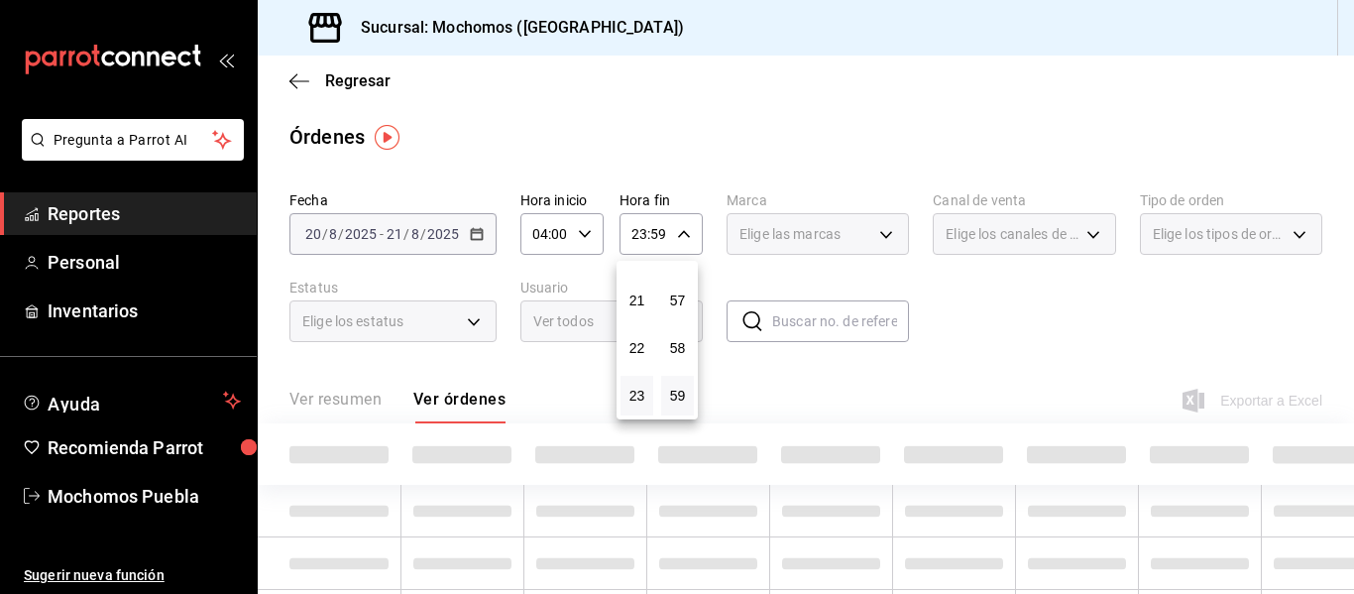
click at [730, 277] on div at bounding box center [677, 297] width 1354 height 594
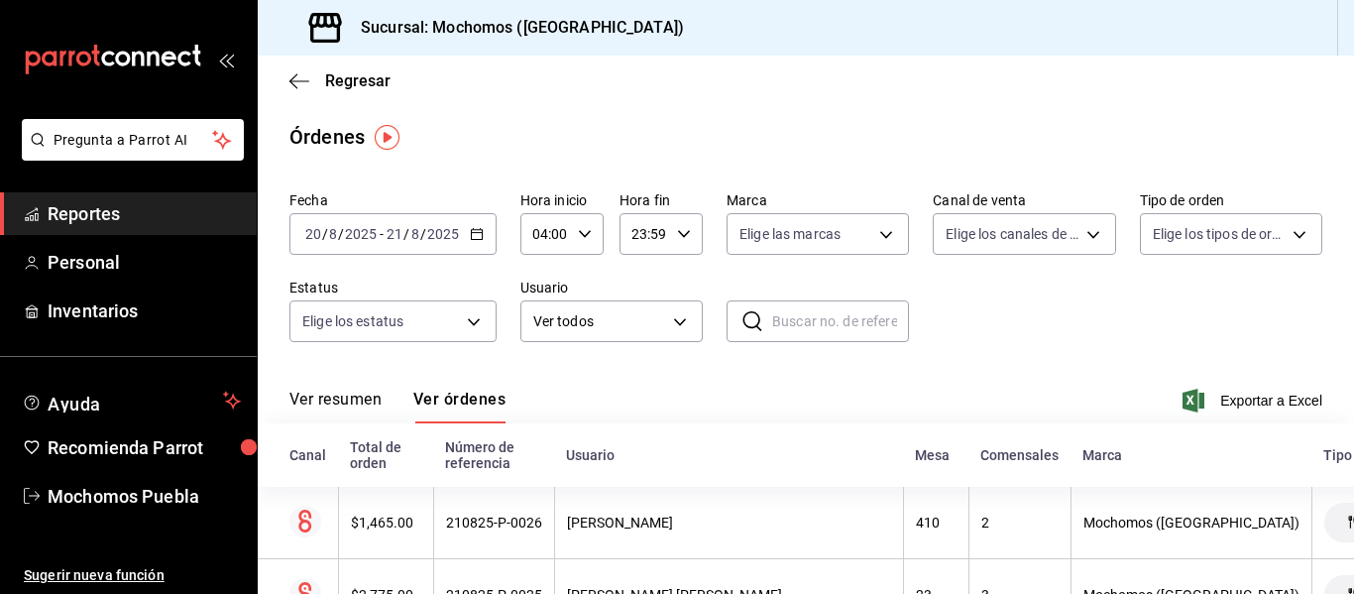
click at [690, 234] on div "23:59 Hora fin" at bounding box center [661, 234] width 83 height 42
click at [634, 306] on span "21" at bounding box center [637, 300] width 9 height 16
type input "21:59"
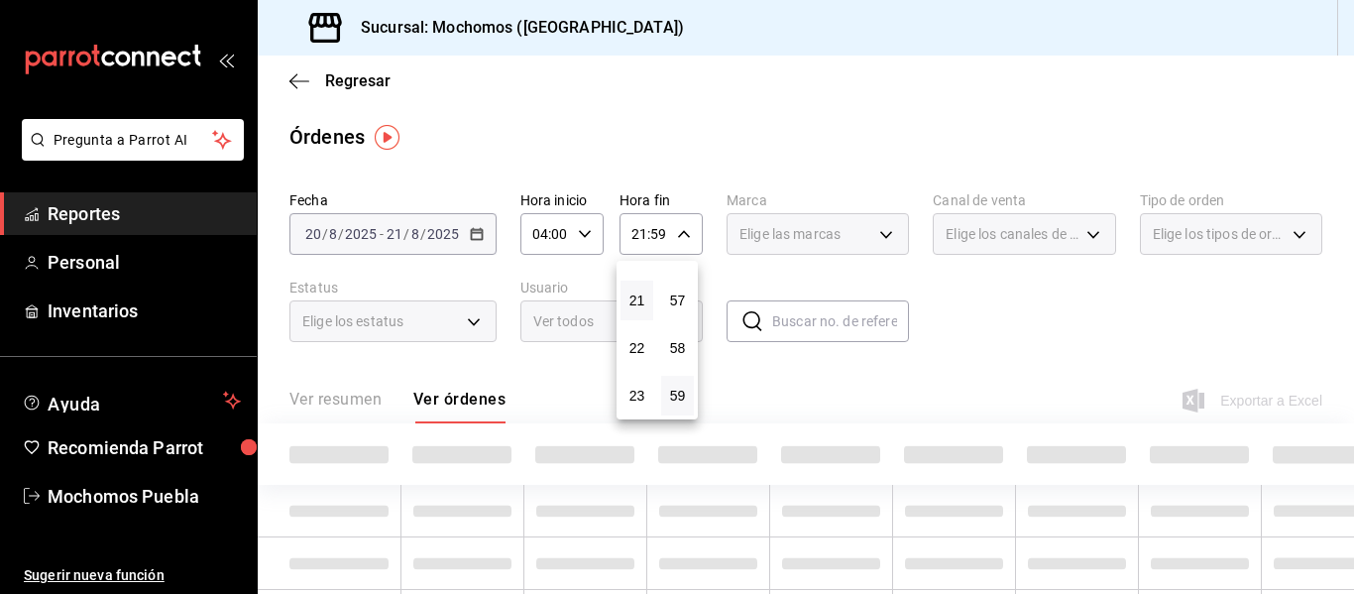
click at [719, 282] on div at bounding box center [677, 297] width 1354 height 594
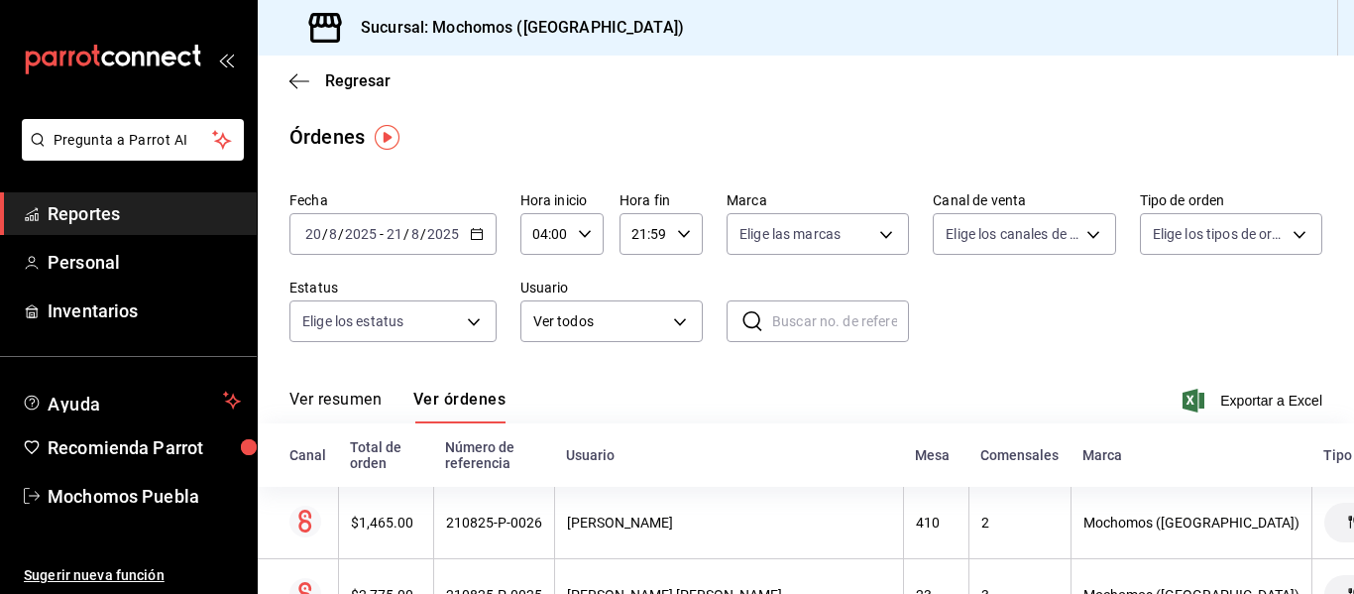
click at [682, 241] on div "21:59 Hora fin" at bounding box center [661, 234] width 83 height 42
click at [639, 288] on button "21" at bounding box center [637, 301] width 33 height 40
click at [653, 213] on div at bounding box center [677, 297] width 1354 height 594
click at [659, 214] on input "21:59" at bounding box center [645, 234] width 50 height 40
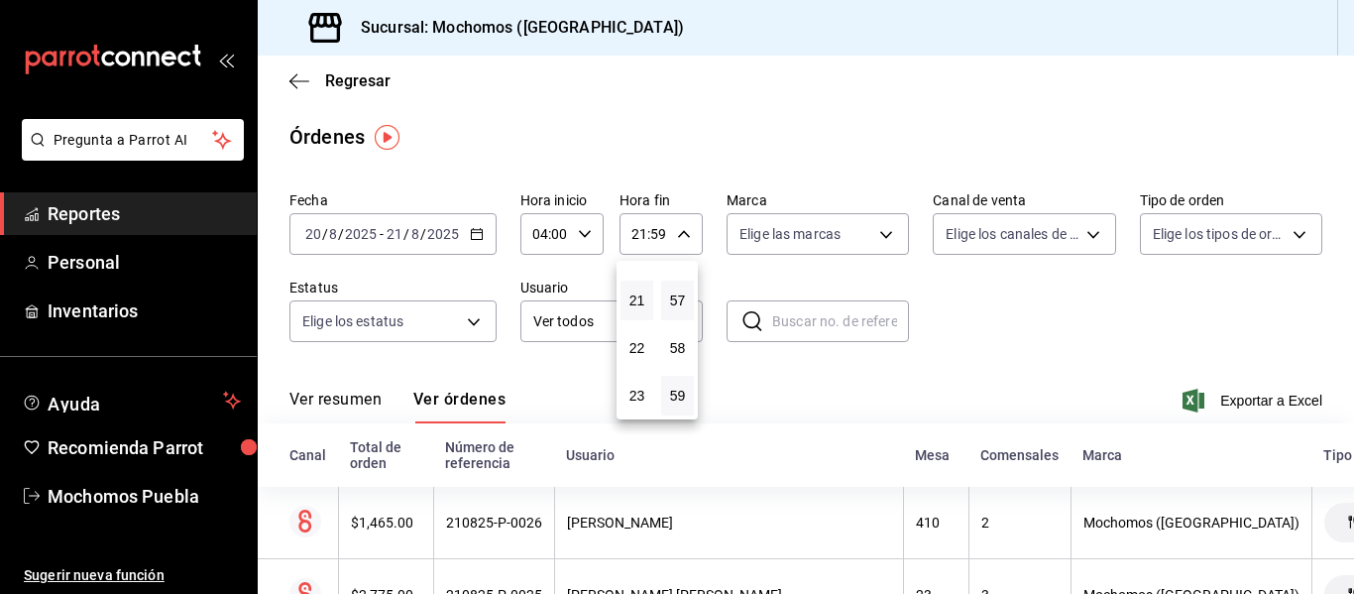
click at [686, 283] on button "57" at bounding box center [677, 301] width 33 height 40
type input "21:57"
click at [640, 282] on button "21" at bounding box center [637, 301] width 33 height 40
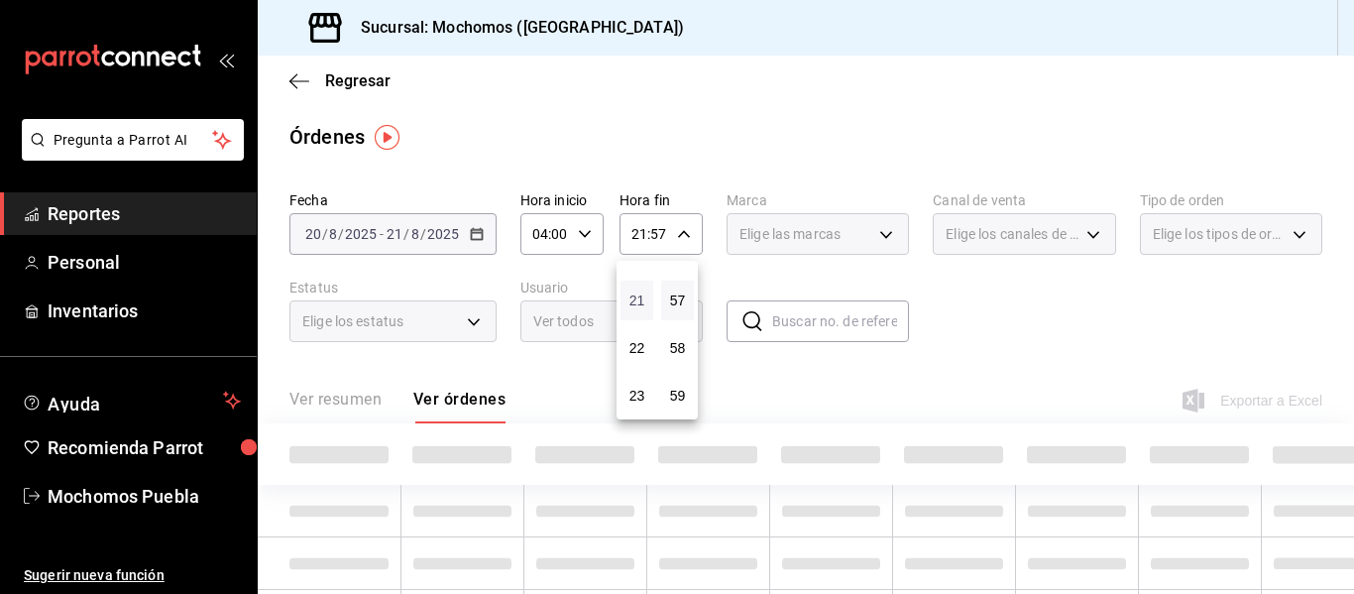
click at [633, 299] on span "21" at bounding box center [637, 300] width 9 height 16
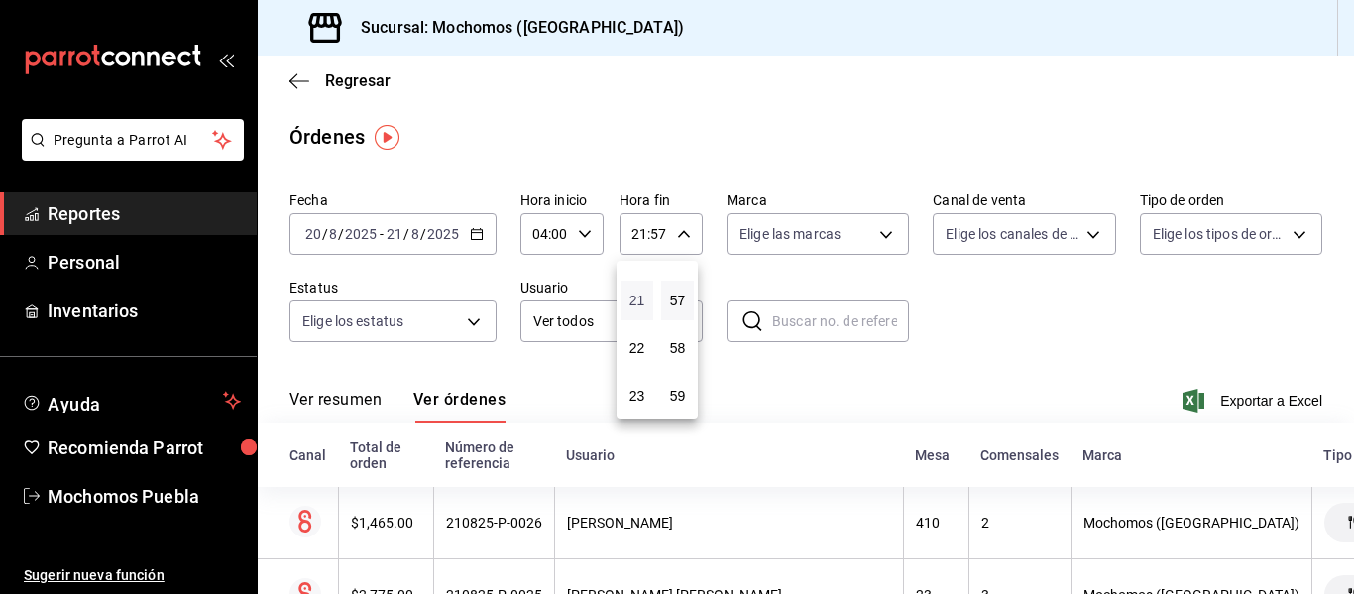
click at [633, 299] on span "21" at bounding box center [637, 300] width 9 height 16
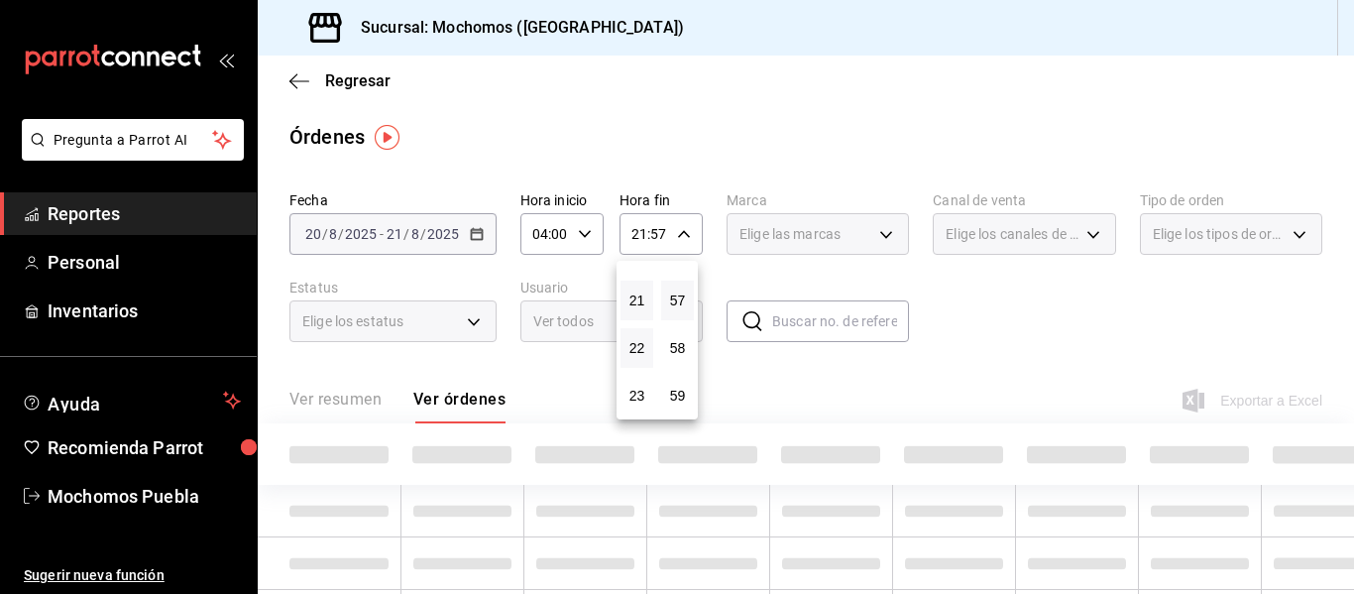
click at [647, 328] on button "22" at bounding box center [637, 348] width 33 height 40
click at [631, 368] on div "22" at bounding box center [637, 348] width 41 height 48
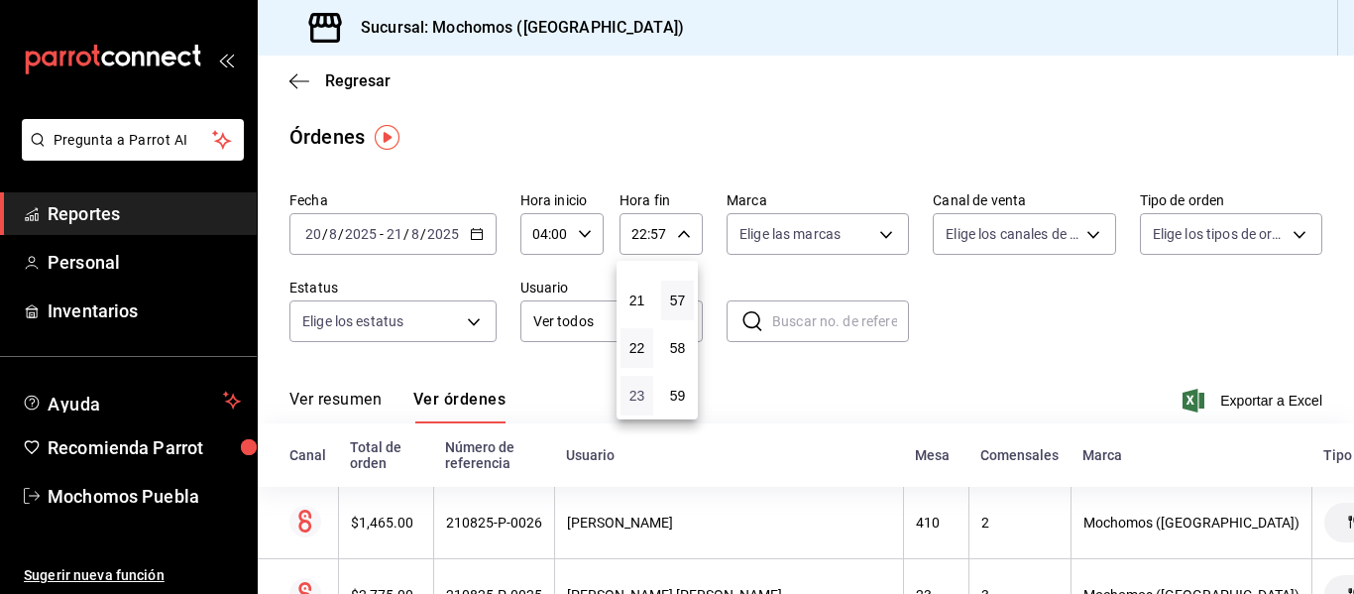
click at [640, 399] on span "23" at bounding box center [637, 396] width 9 height 16
type input "23:57"
click at [729, 257] on div at bounding box center [677, 297] width 1354 height 594
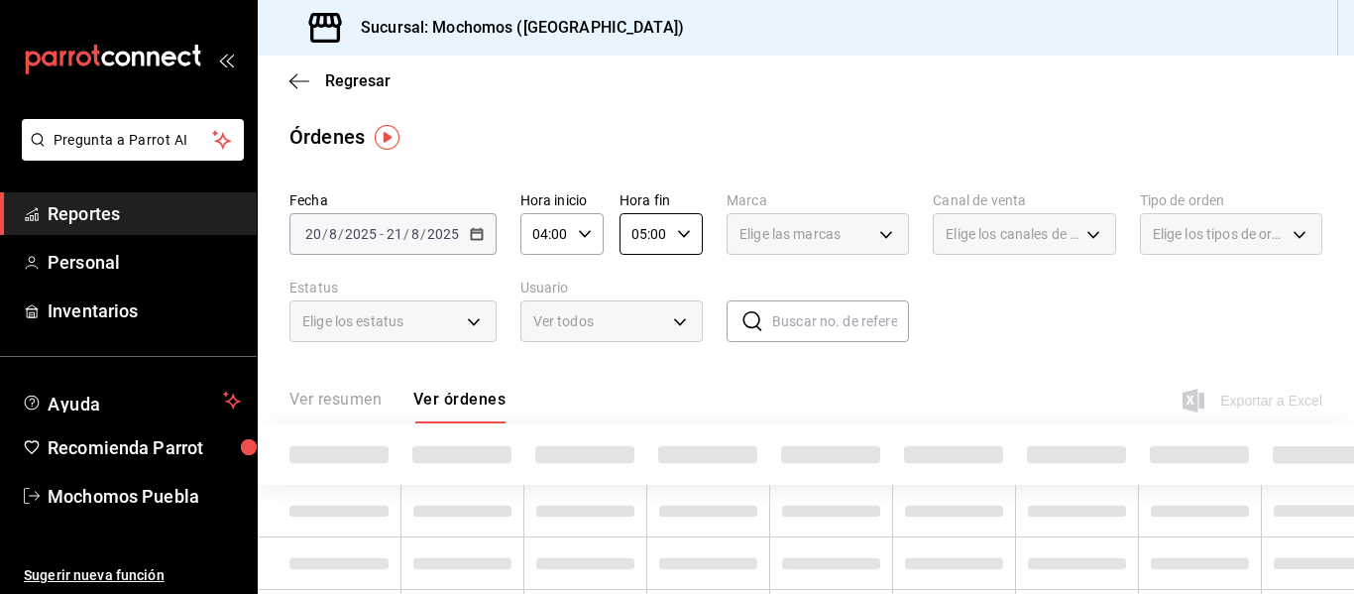
type input "05:00"
click at [685, 268] on div "Fecha [DATE] [DATE] - [DATE] [DATE] Hora inicio 04:00 Hora inicio Hora fin 05:0…" at bounding box center [805, 274] width 1033 height 182
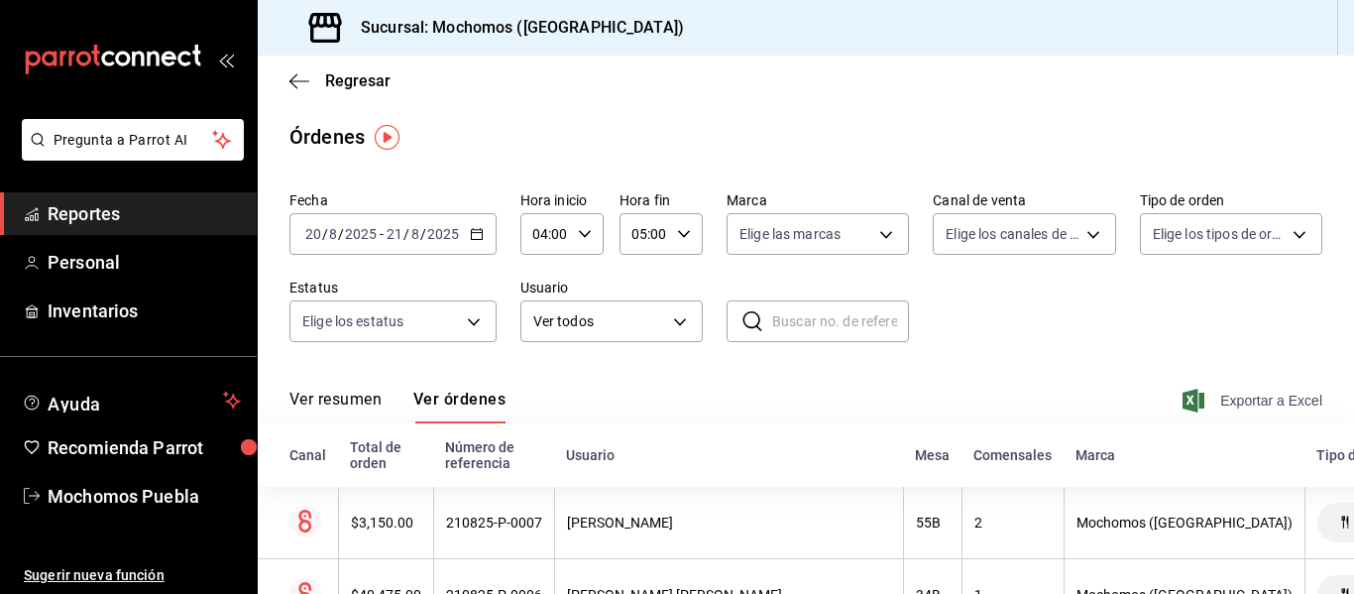
click at [1237, 398] on span "Exportar a Excel" at bounding box center [1255, 401] width 136 height 24
click at [1237, 398] on div "Exportando a excel..." at bounding box center [1242, 401] width 161 height 18
